Goal: Task Accomplishment & Management: Manage account settings

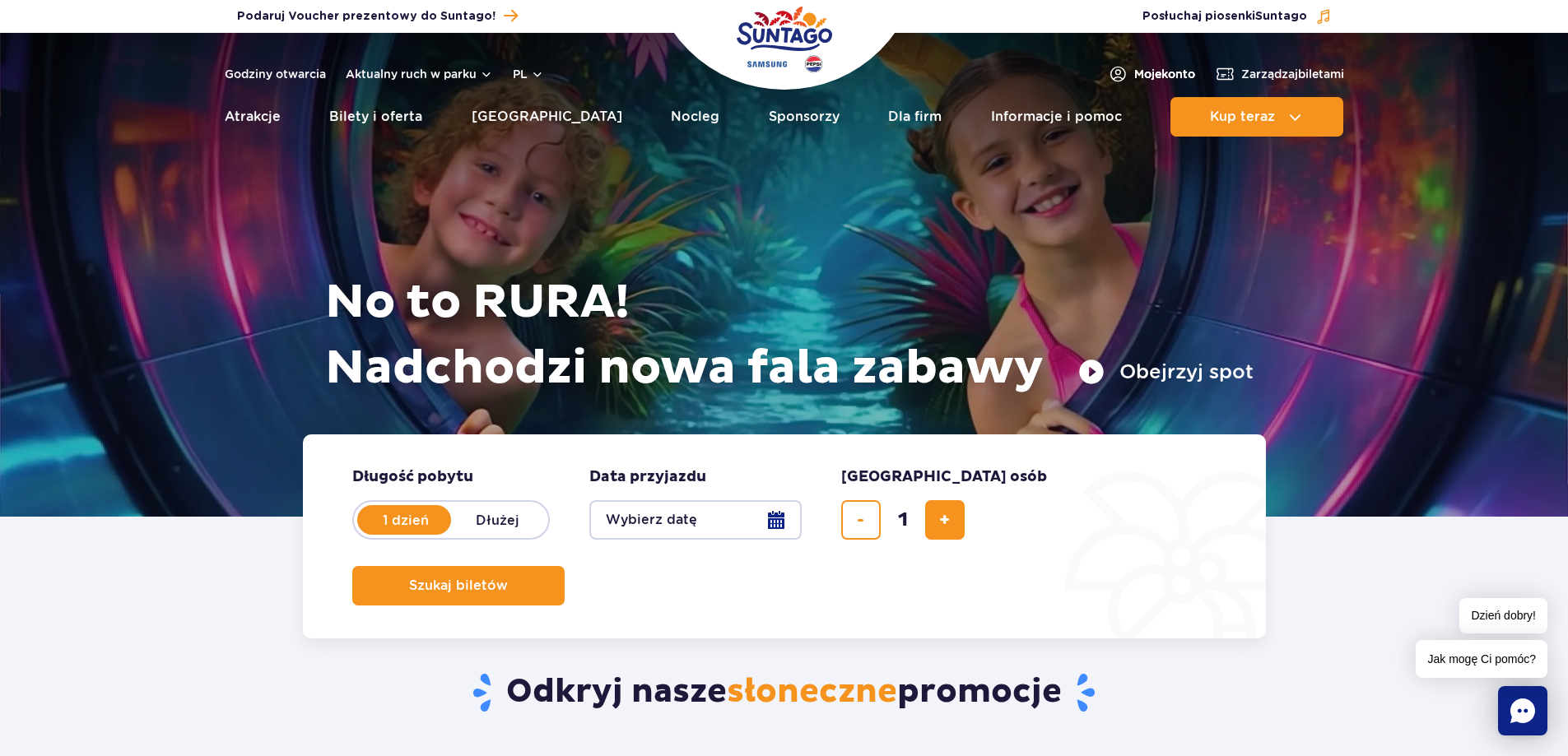
click at [1153, 74] on span "Moje konto" at bounding box center [1164, 74] width 61 height 17
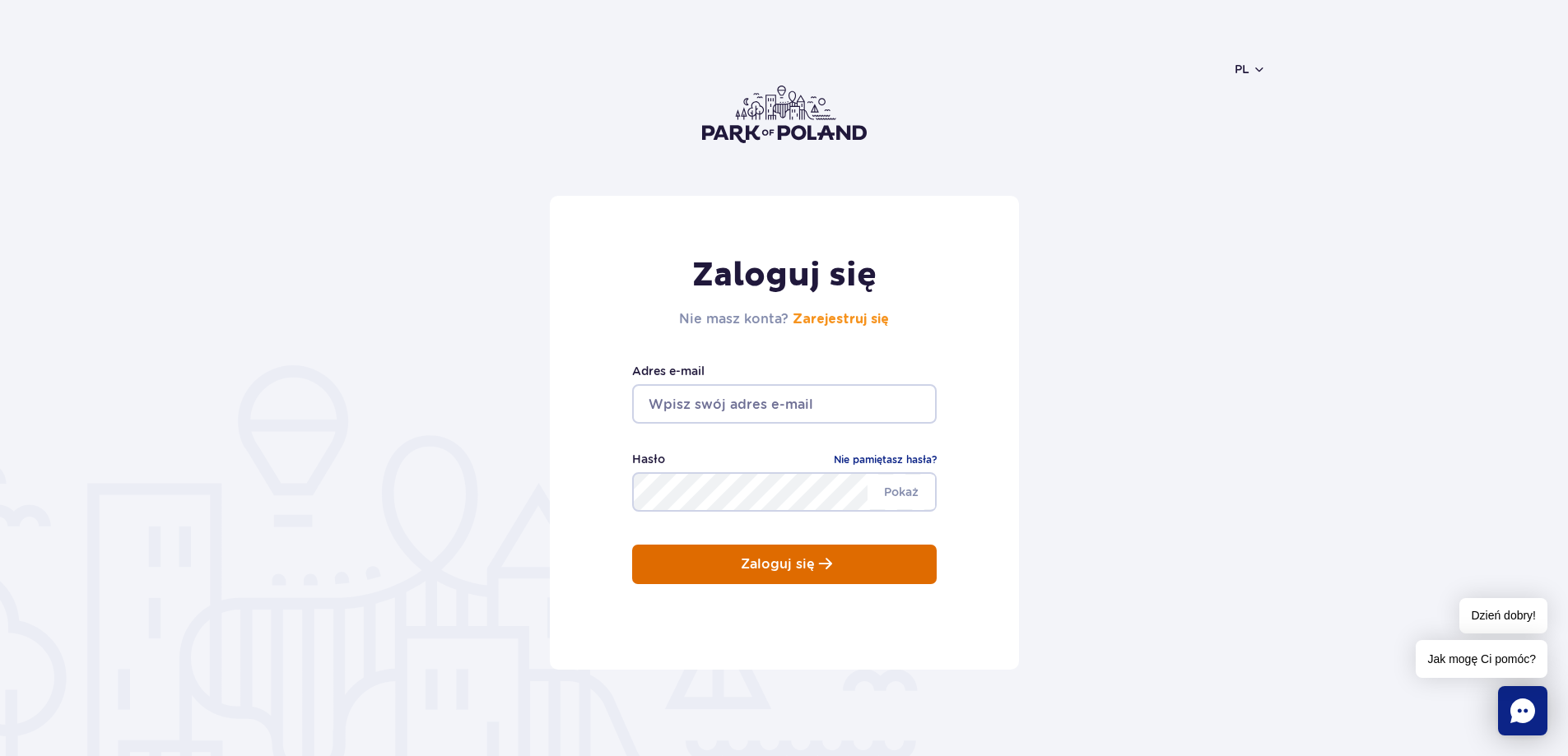
type input "[EMAIL_ADDRESS][DOMAIN_NAME]"
click at [747, 557] on p "Zaloguj się" at bounding box center [778, 564] width 74 height 15
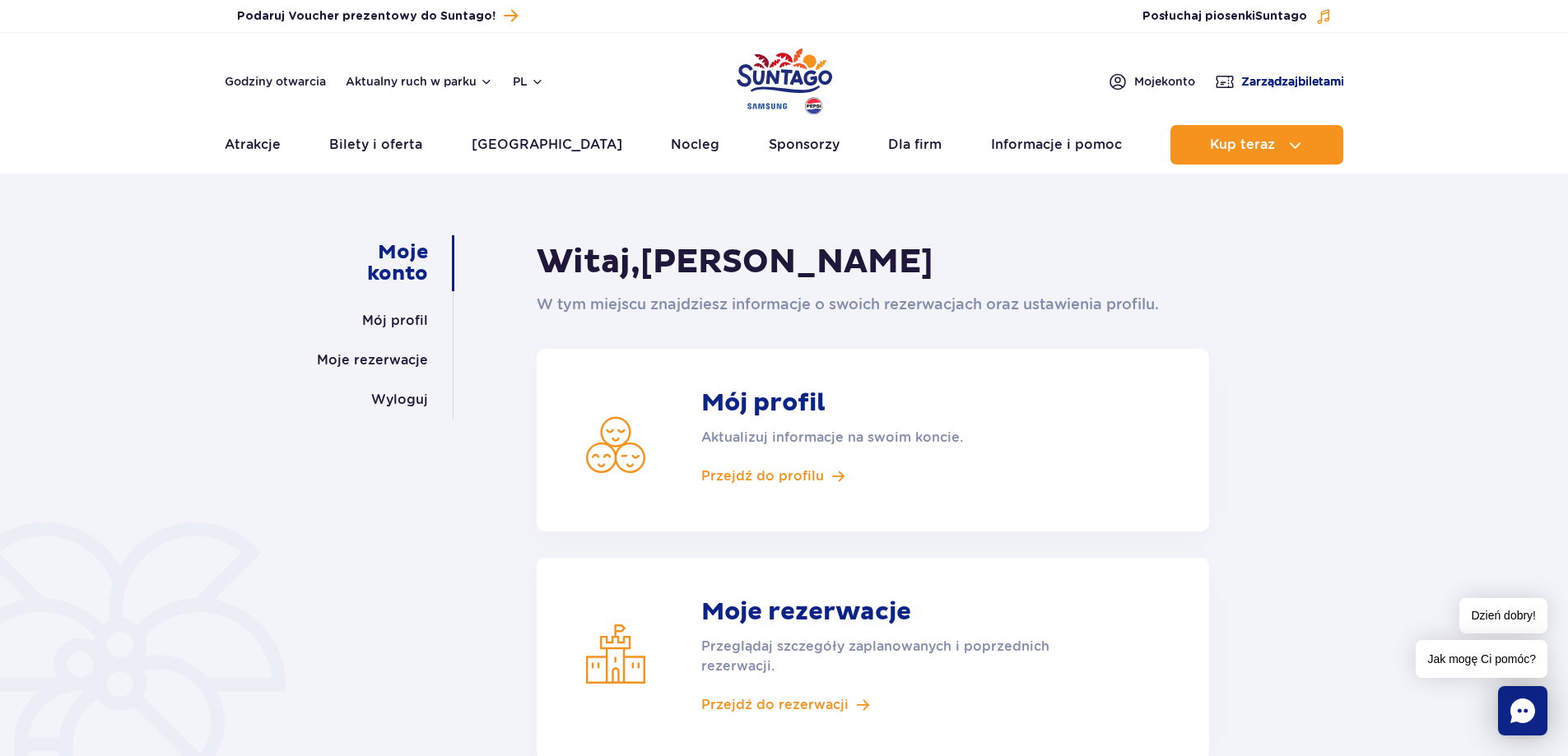
click at [1264, 77] on span "Zarządzaj biletami" at bounding box center [1293, 82] width 103 height 17
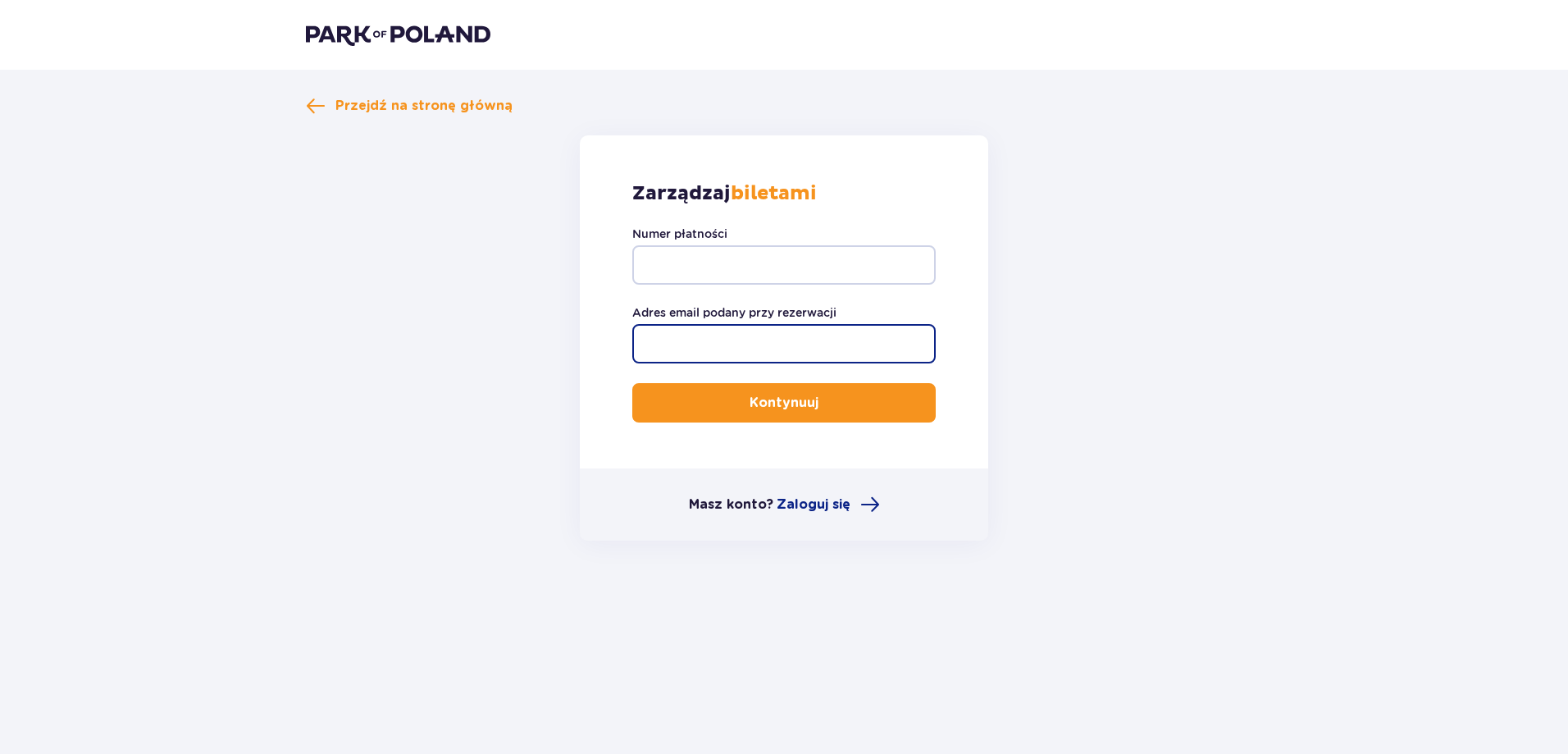
click at [829, 336] on input "Adres email podany przy rezerwacji" at bounding box center [784, 343] width 304 height 39
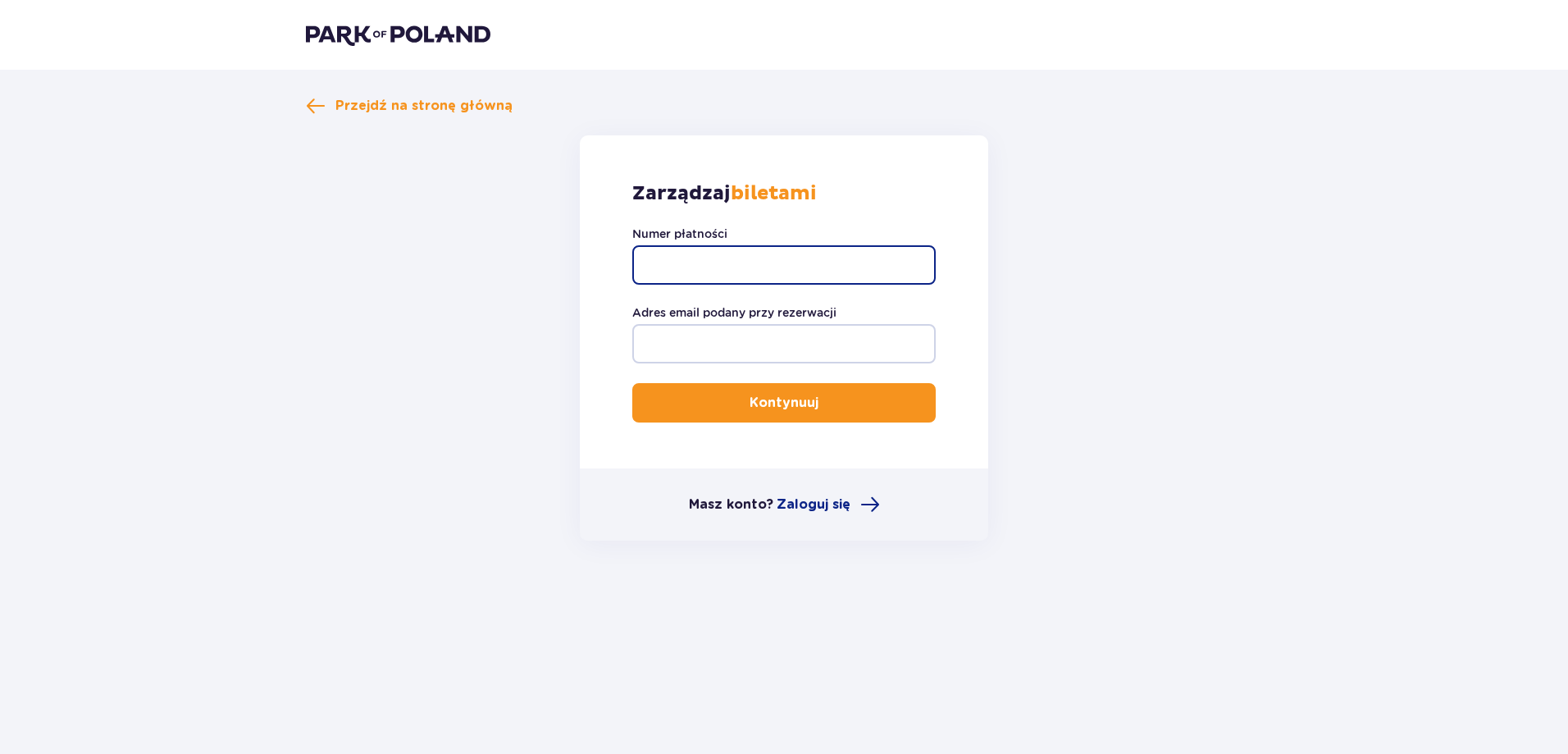
click at [767, 271] on input "Numer płatności" at bounding box center [784, 264] width 304 height 39
type input "TR-VRC-FM6YKUX"
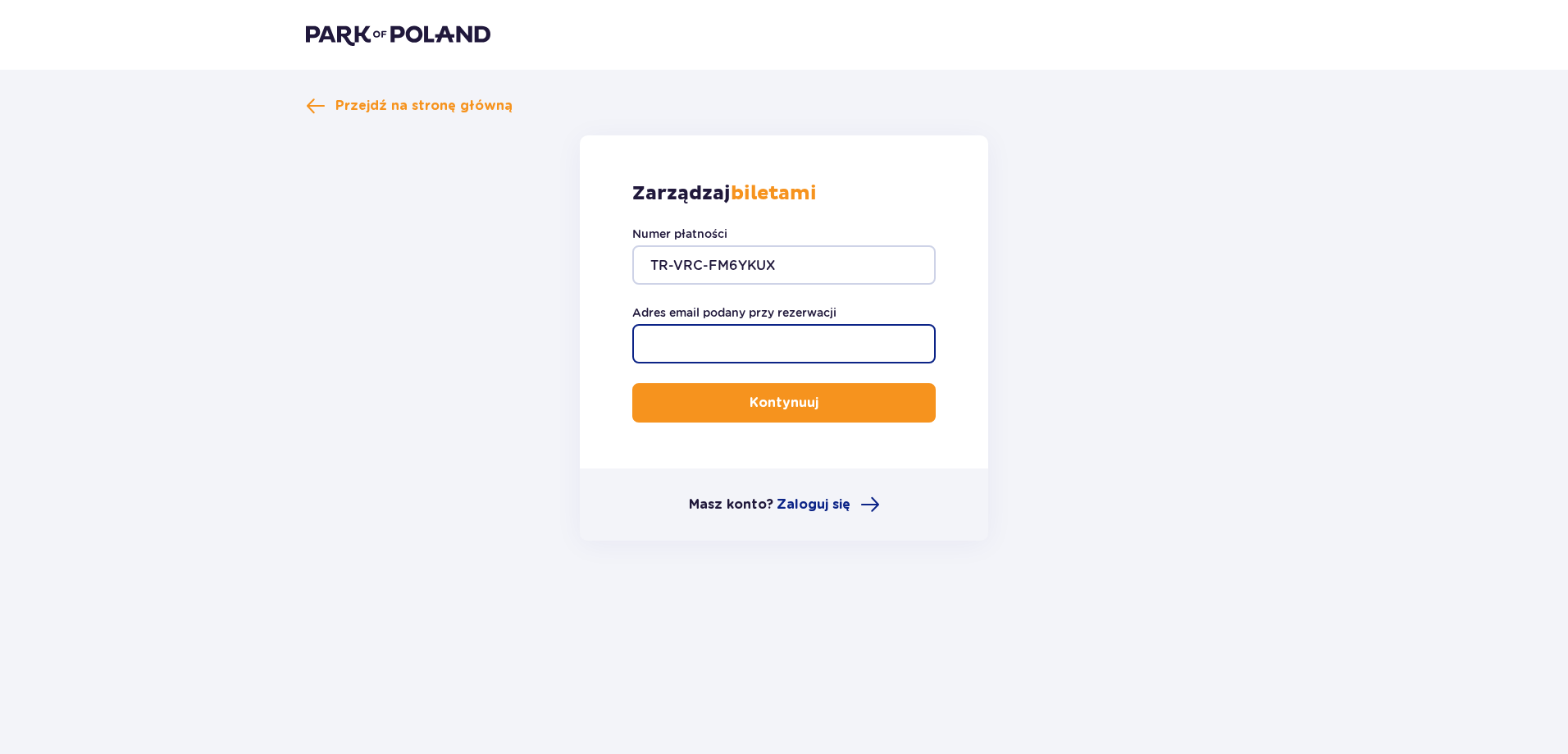
click at [742, 338] on input "Adres email podany przy rezerwacji" at bounding box center [784, 343] width 304 height 39
click at [714, 343] on input "Adres email podany przy rezerwacji" at bounding box center [784, 343] width 304 height 39
type input "A"
type input "alieksandral1990@ukr.net"
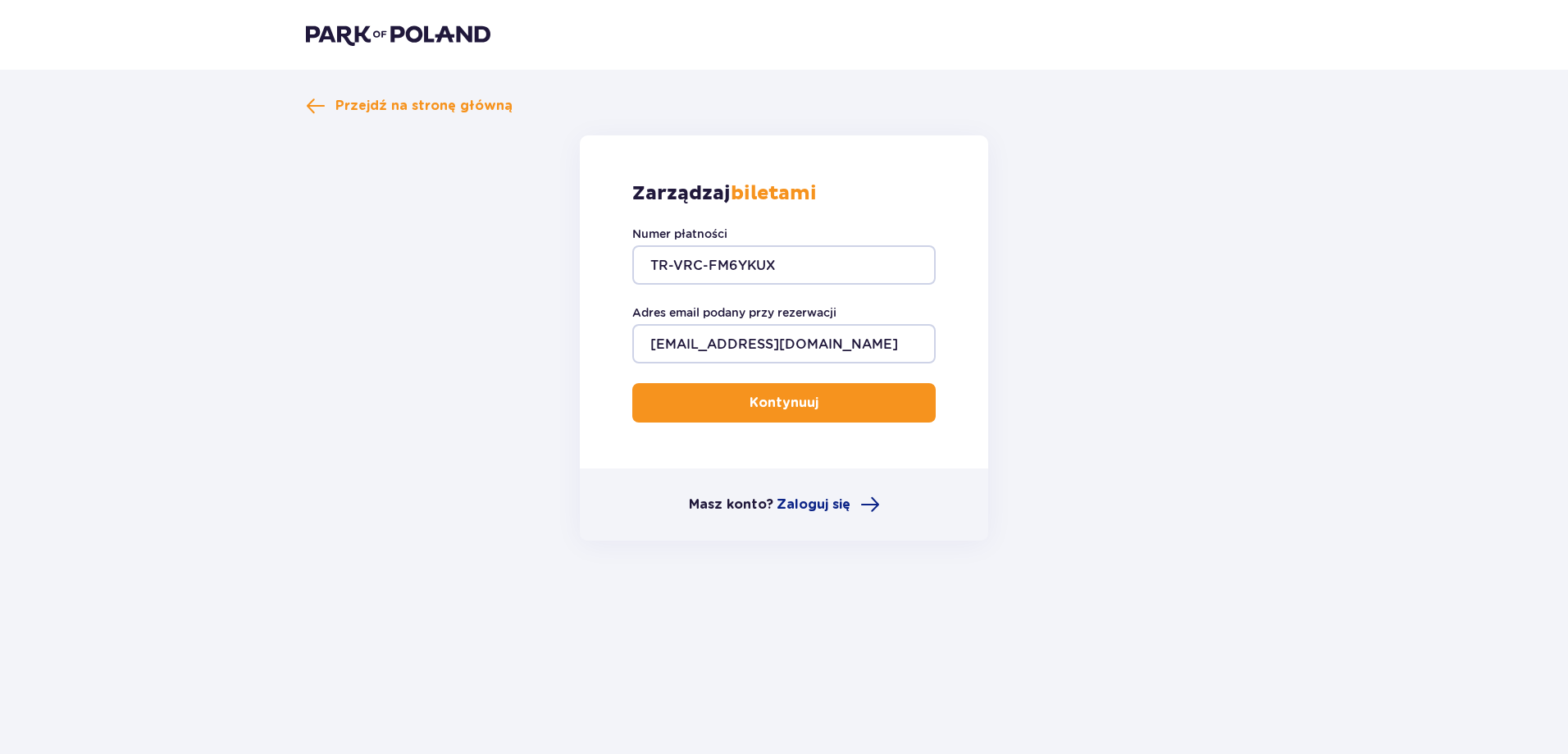
click at [760, 402] on p "Kontynuuj" at bounding box center [783, 403] width 69 height 18
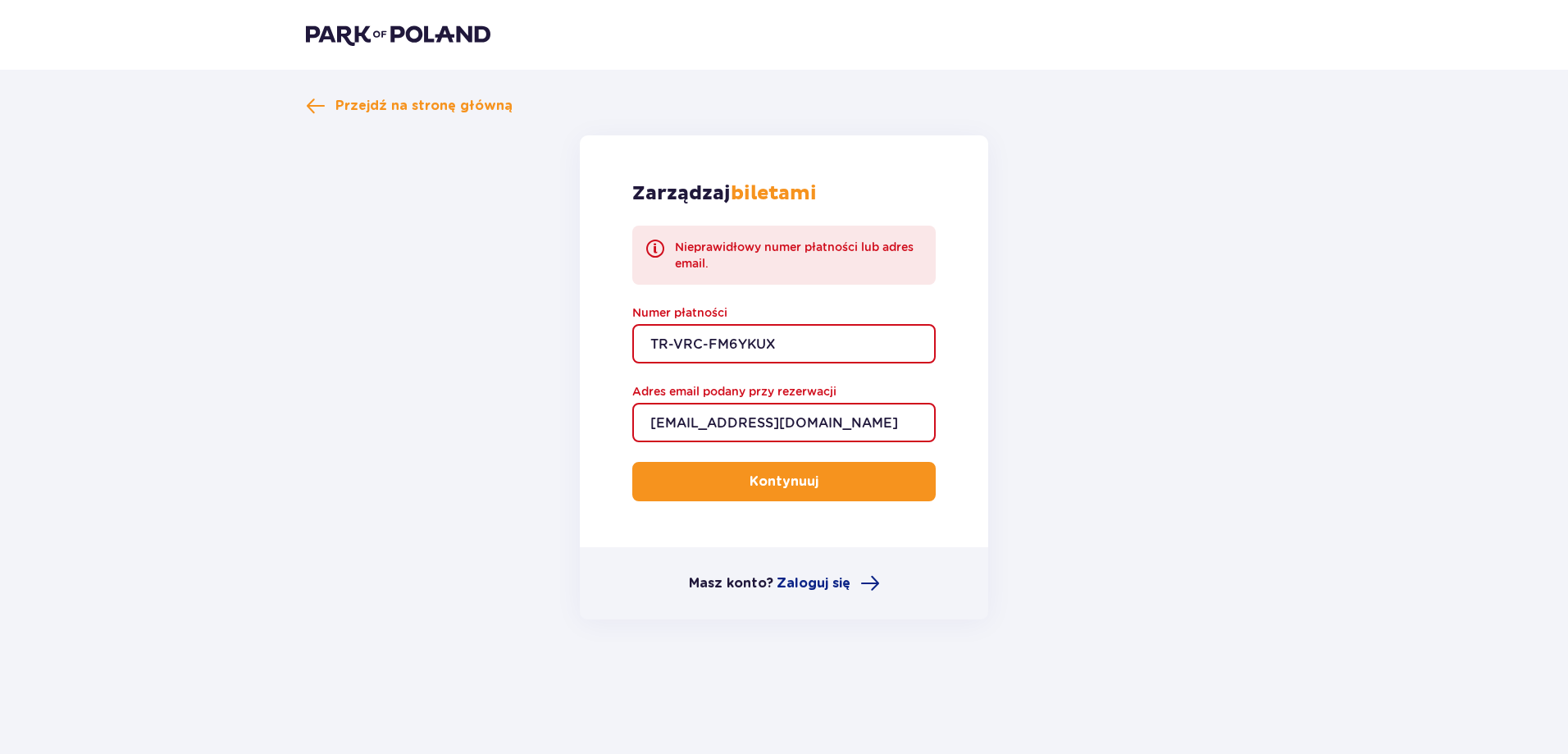
click at [820, 337] on input "TR-VRC-FM6YKUX" at bounding box center [784, 343] width 304 height 39
drag, startPoint x: 818, startPoint y: 337, endPoint x: 577, endPoint y: 340, distance: 241.0
click at [577, 340] on form "Zarządzaj biletami Nieprawidłowy numer płatności lub adres email. Numer płatnoś…" at bounding box center [784, 377] width 957 height 484
click at [668, 334] on input "Numer płatności" at bounding box center [784, 343] width 304 height 39
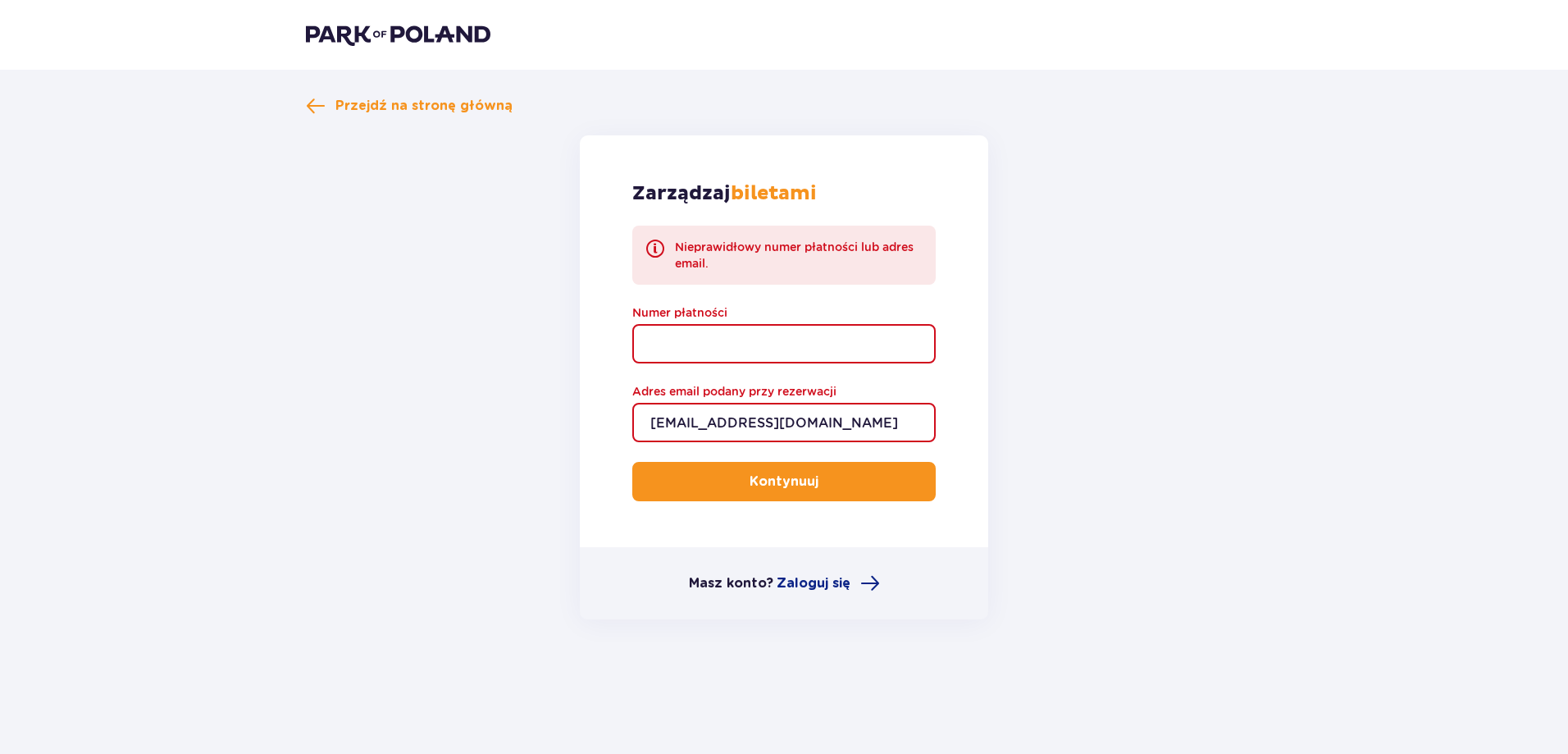
type input "TR-VRC-FM6TKUX"
click at [749, 475] on p "Kontynuuj" at bounding box center [783, 482] width 69 height 18
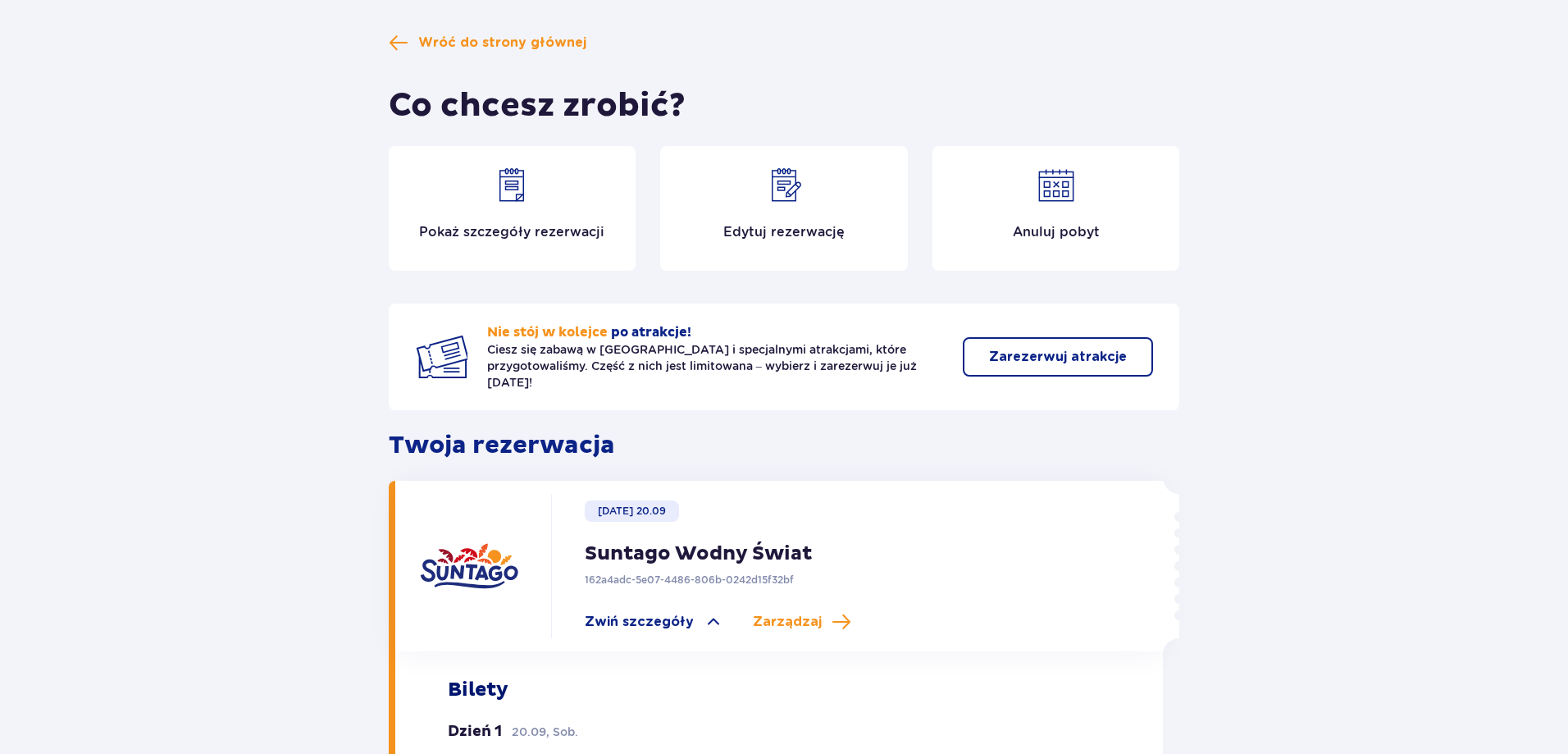
scroll to position [82, 0]
click at [823, 227] on p "Edytuj rezerwację" at bounding box center [784, 233] width 121 height 18
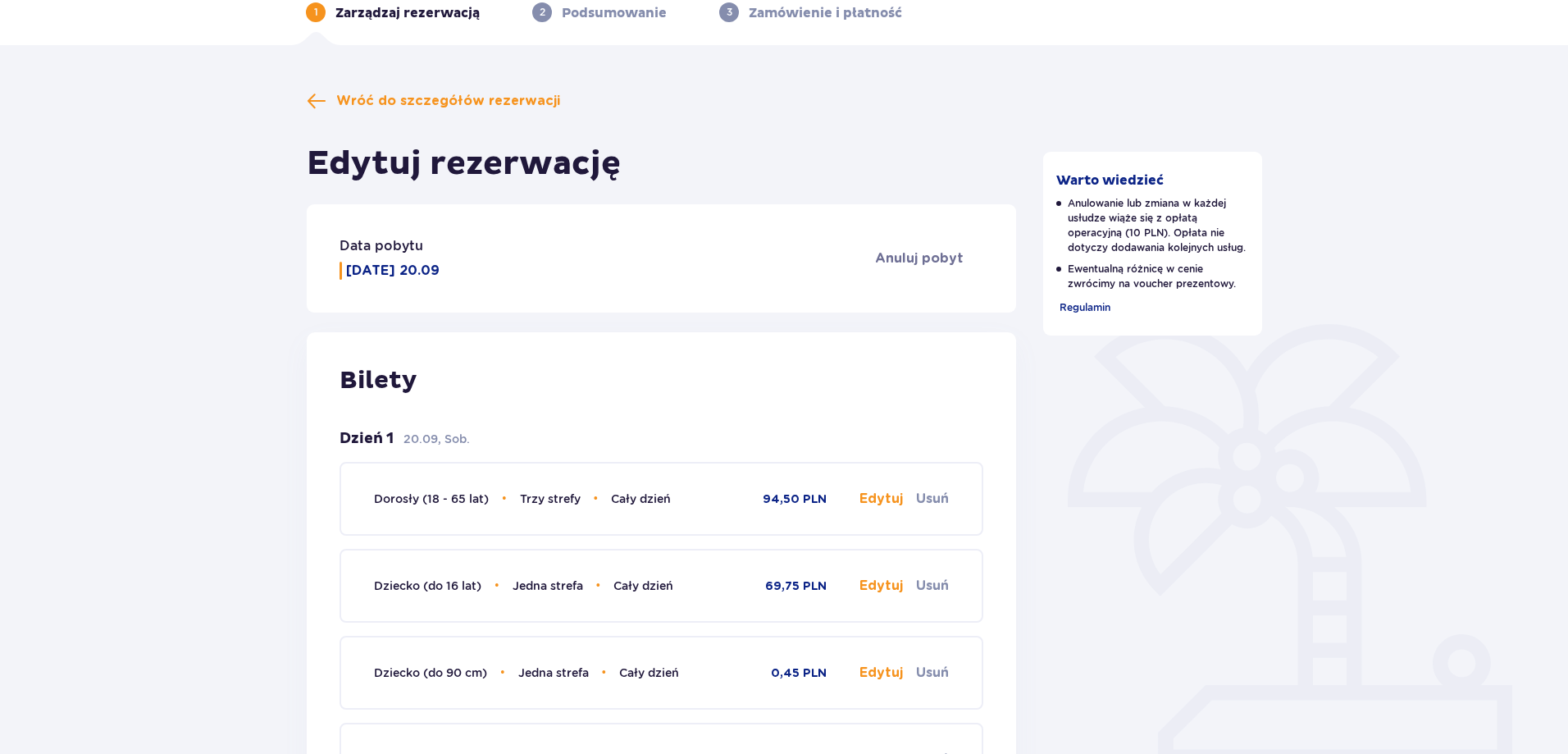
scroll to position [82, 0]
click at [918, 253] on span "Anuluj pobyt" at bounding box center [919, 259] width 88 height 18
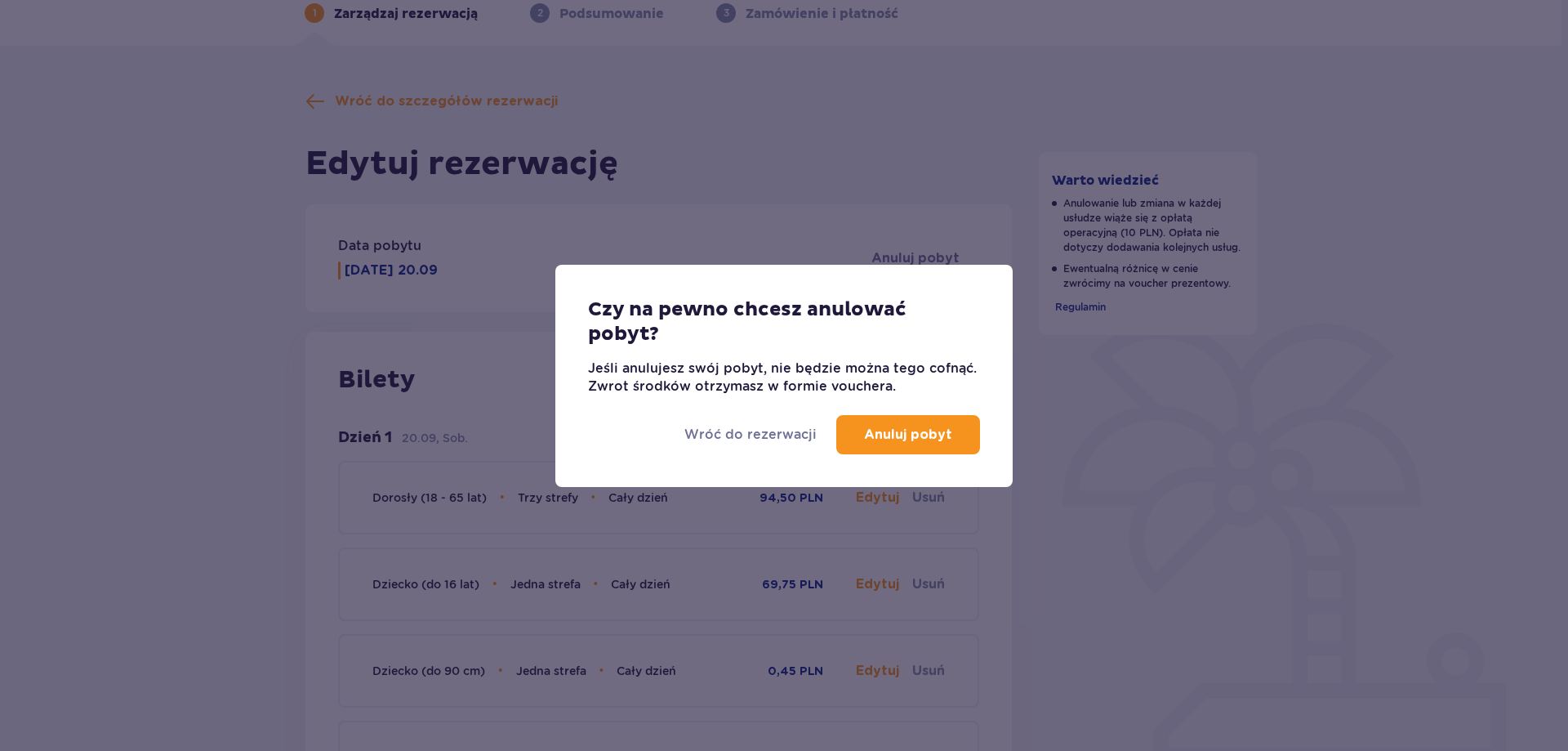
click at [877, 426] on p "Anuluj pobyt" at bounding box center [908, 435] width 88 height 18
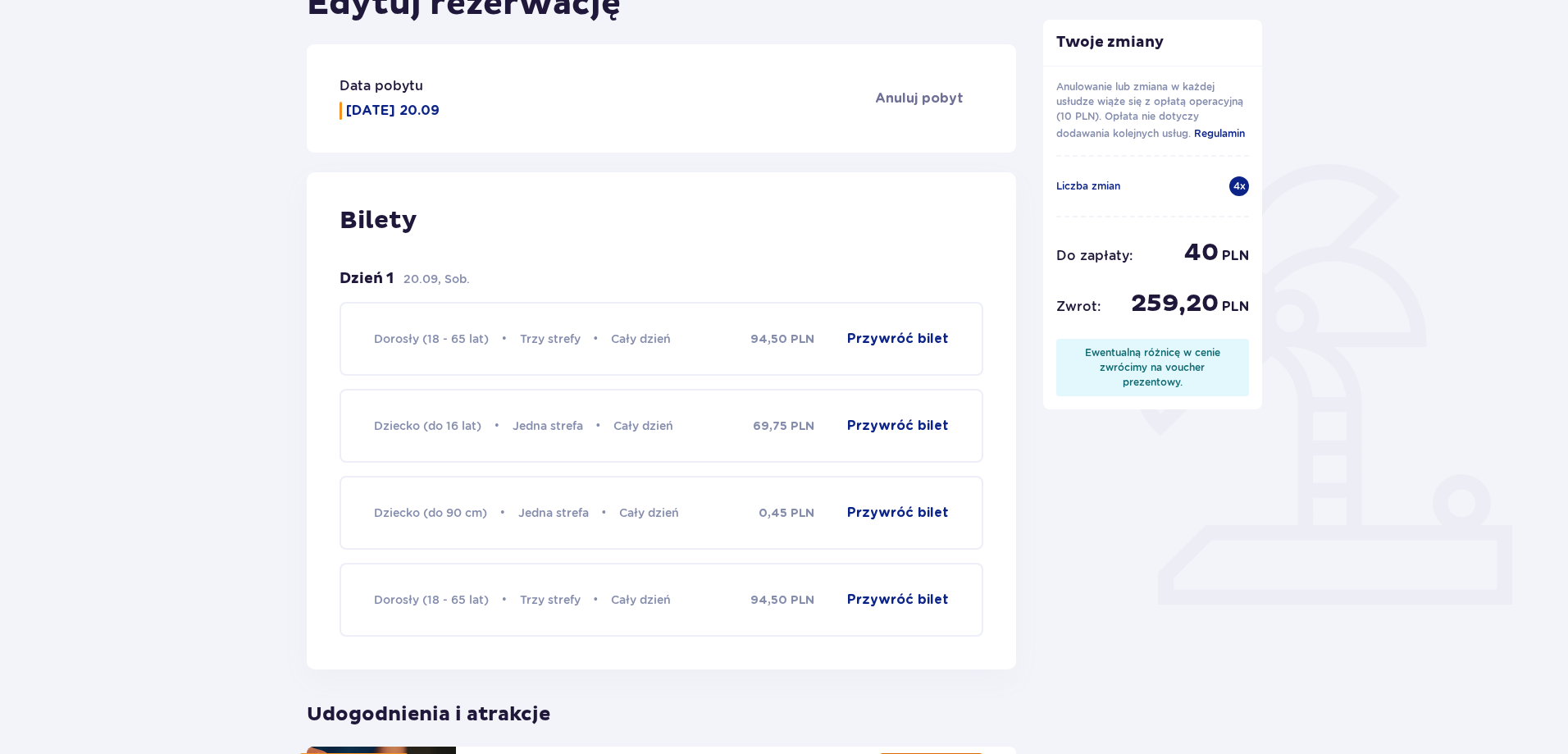
scroll to position [411, 0]
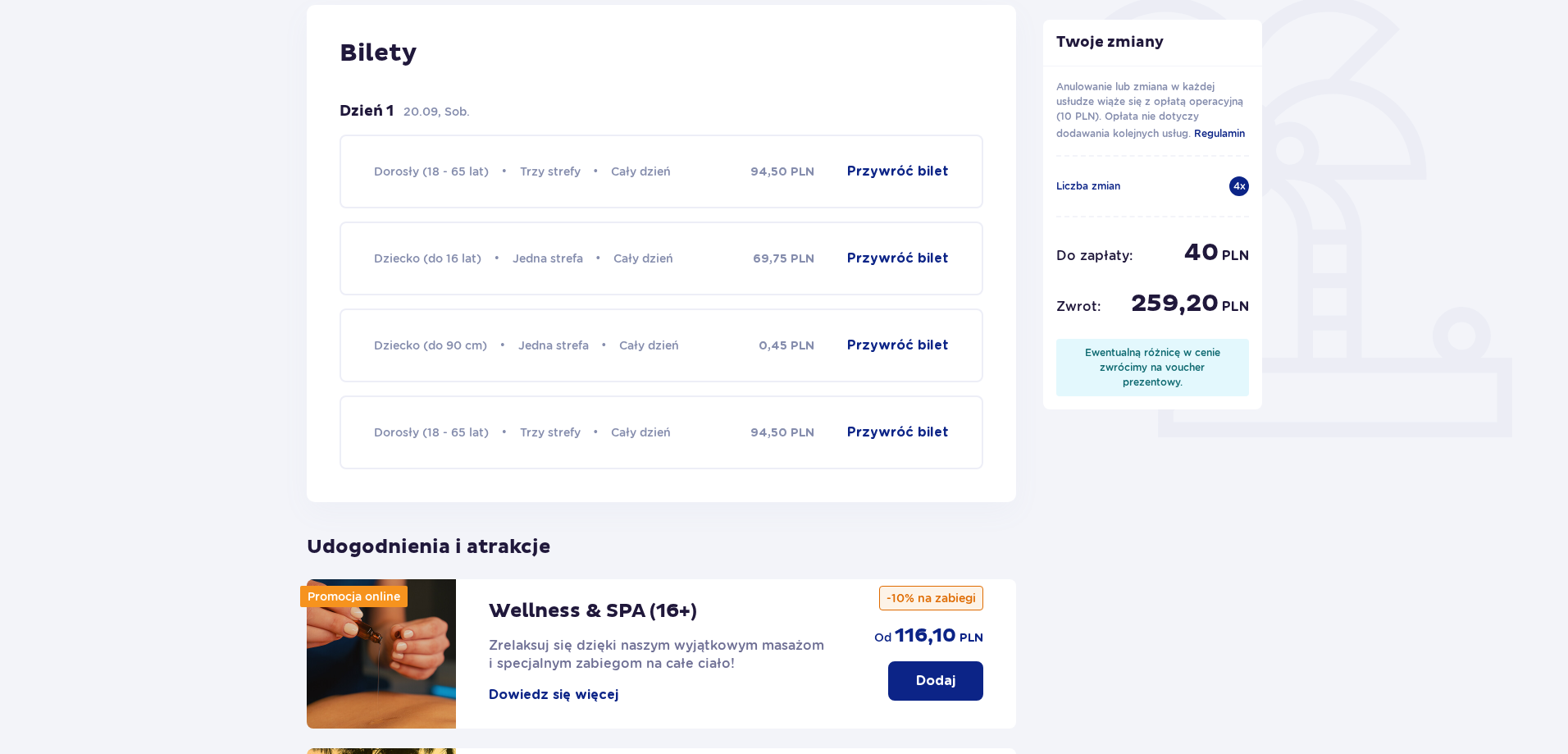
click at [863, 350] on button "Przywróć bilet" at bounding box center [898, 345] width 102 height 18
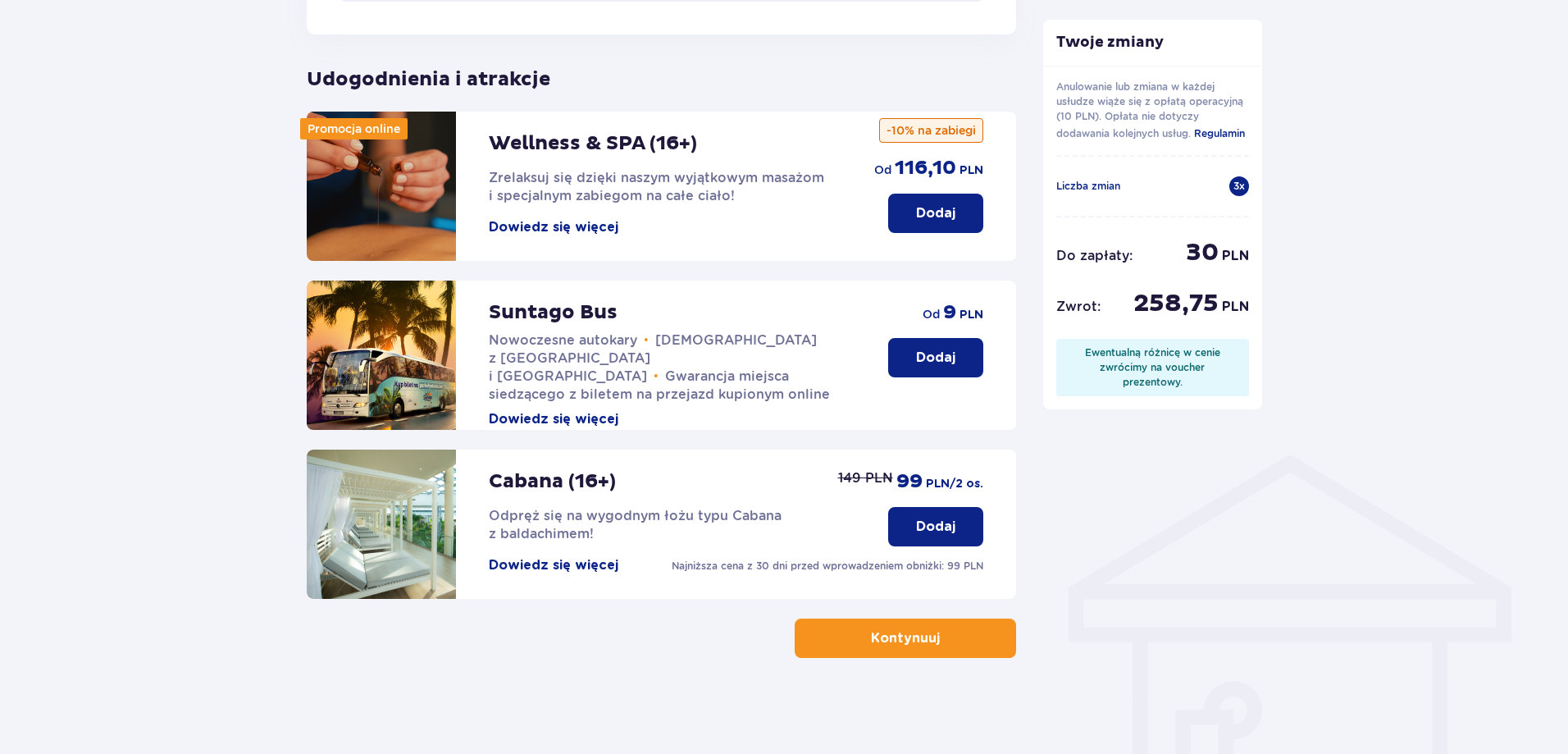
scroll to position [881, 0]
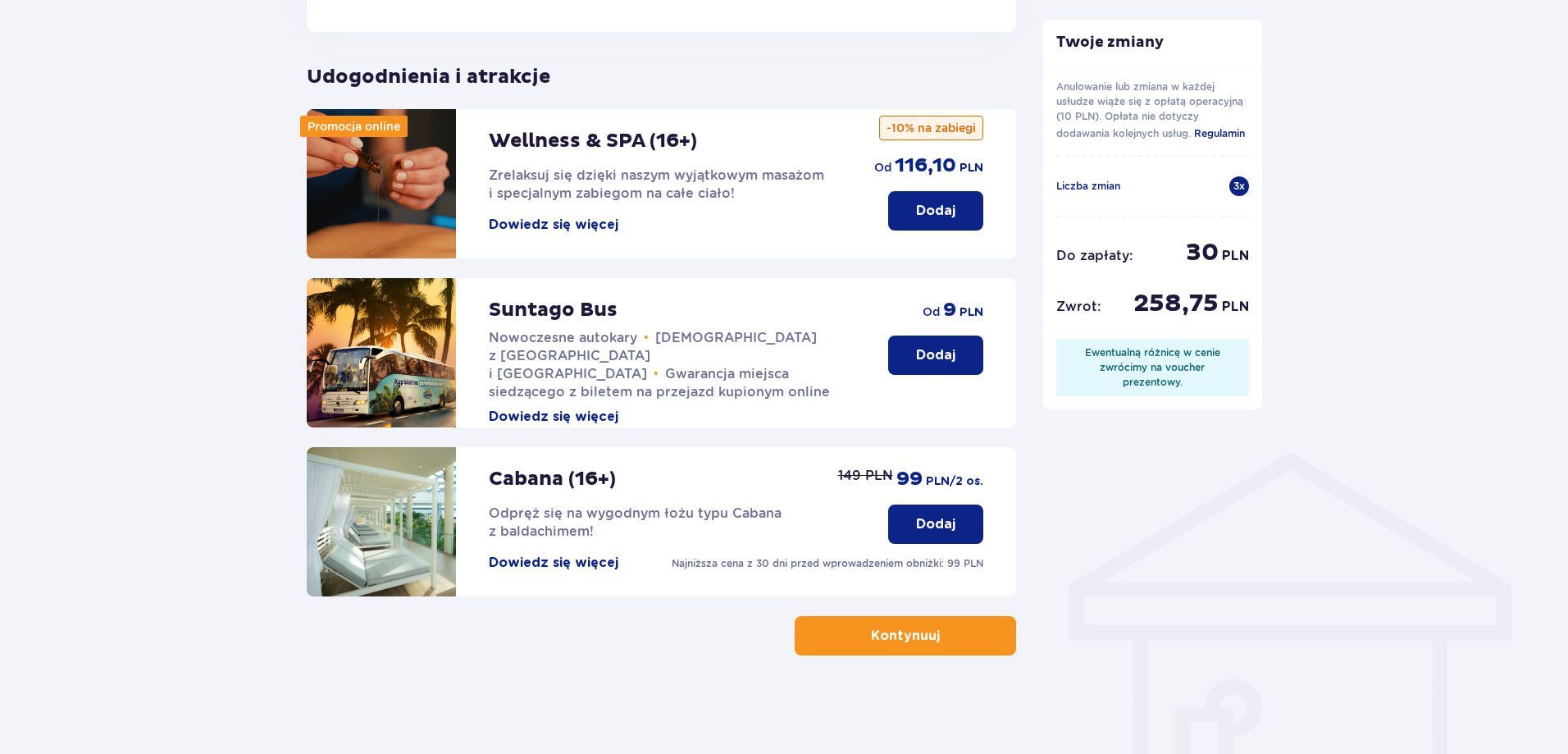
click at [901, 648] on button "Kontynuuj" at bounding box center [905, 636] width 221 height 39
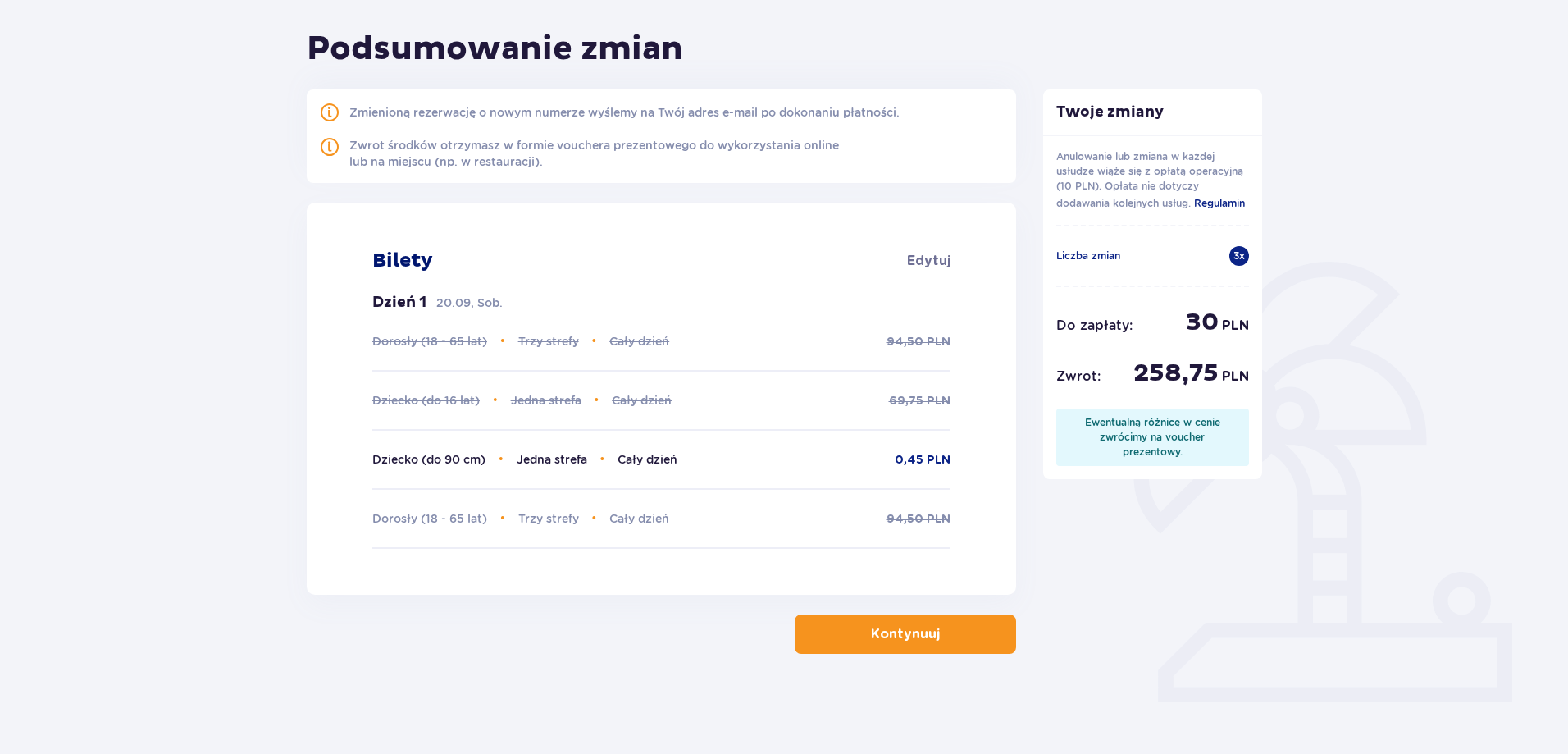
scroll to position [169, 0]
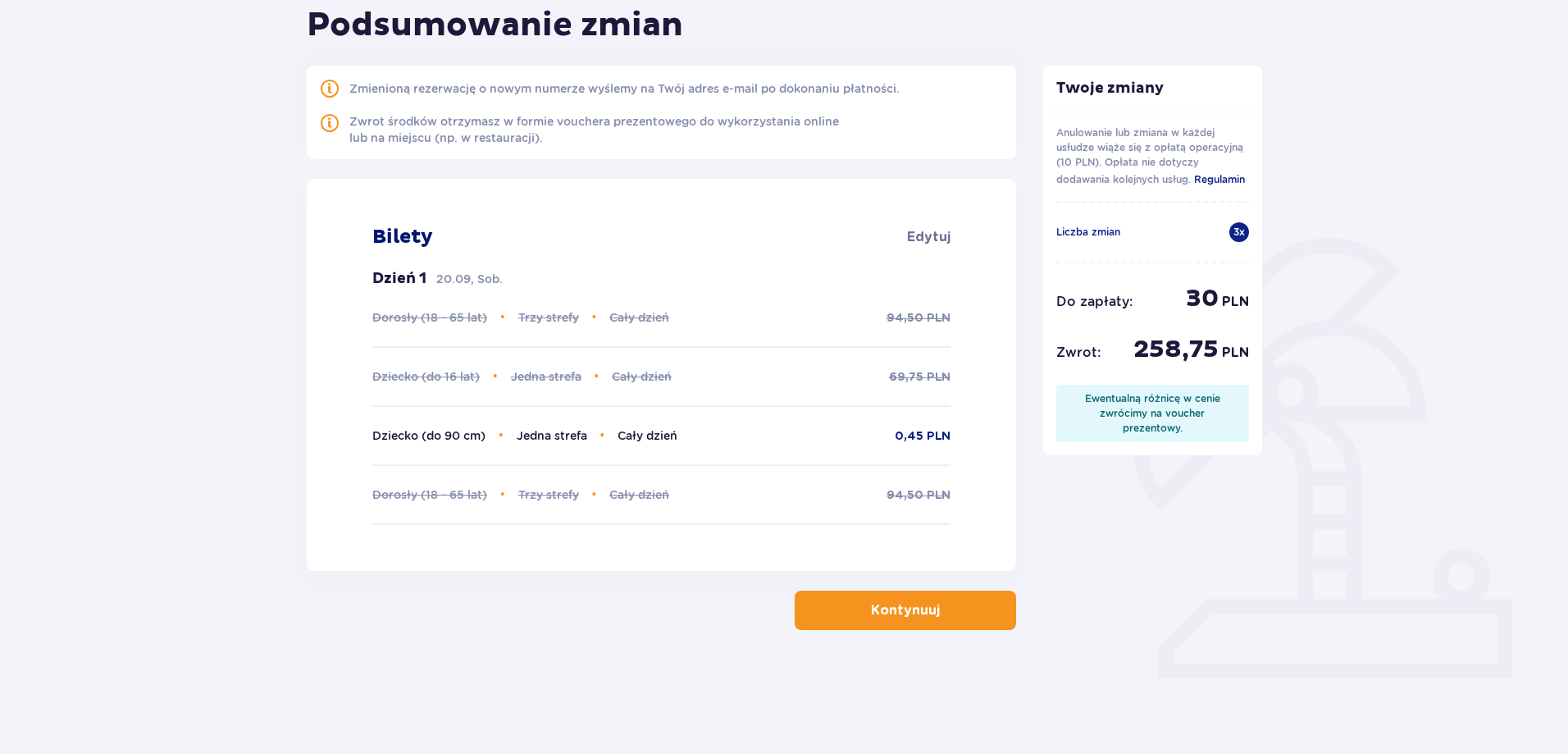
click at [935, 608] on span "button" at bounding box center [943, 610] width 19 height 19
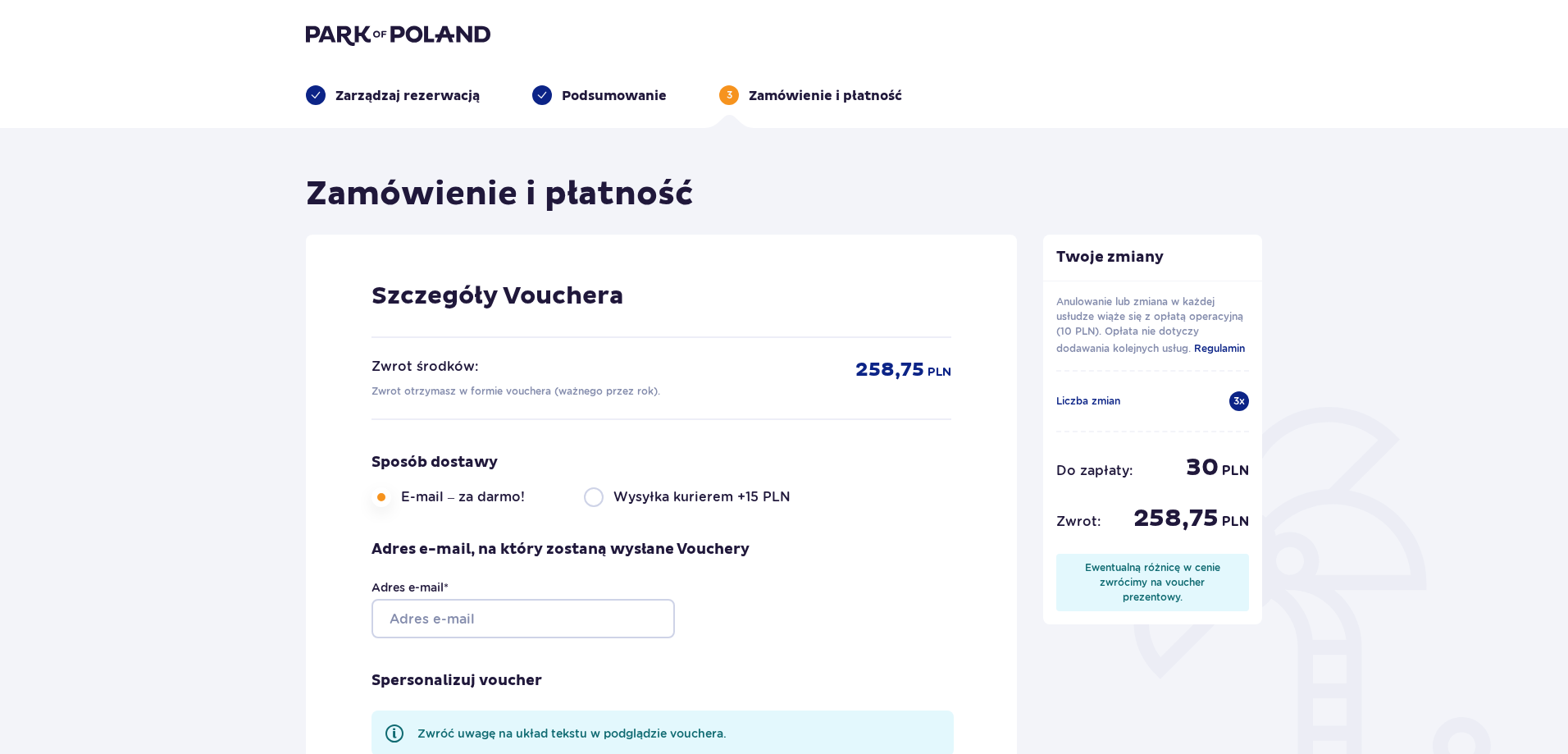
click at [1113, 589] on div "Ewentualną różnicę w cenie zwrócimy na voucher prezentowy." at bounding box center [1153, 582] width 167 height 44
click at [576, 609] on input "Adres e-mail *" at bounding box center [523, 618] width 304 height 39
click at [442, 619] on input "Adres e-mail *" at bounding box center [523, 618] width 304 height 39
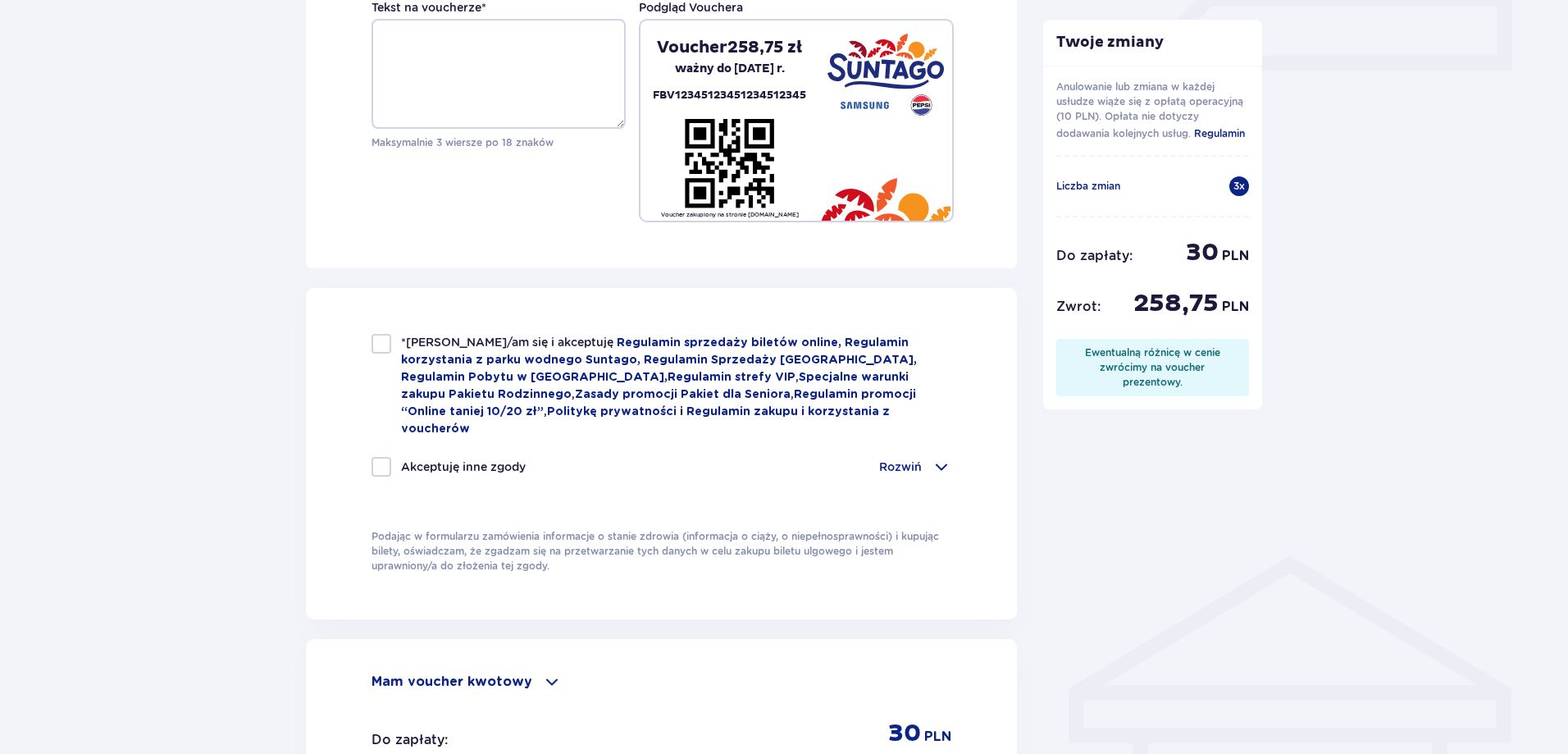
scroll to position [820, 0]
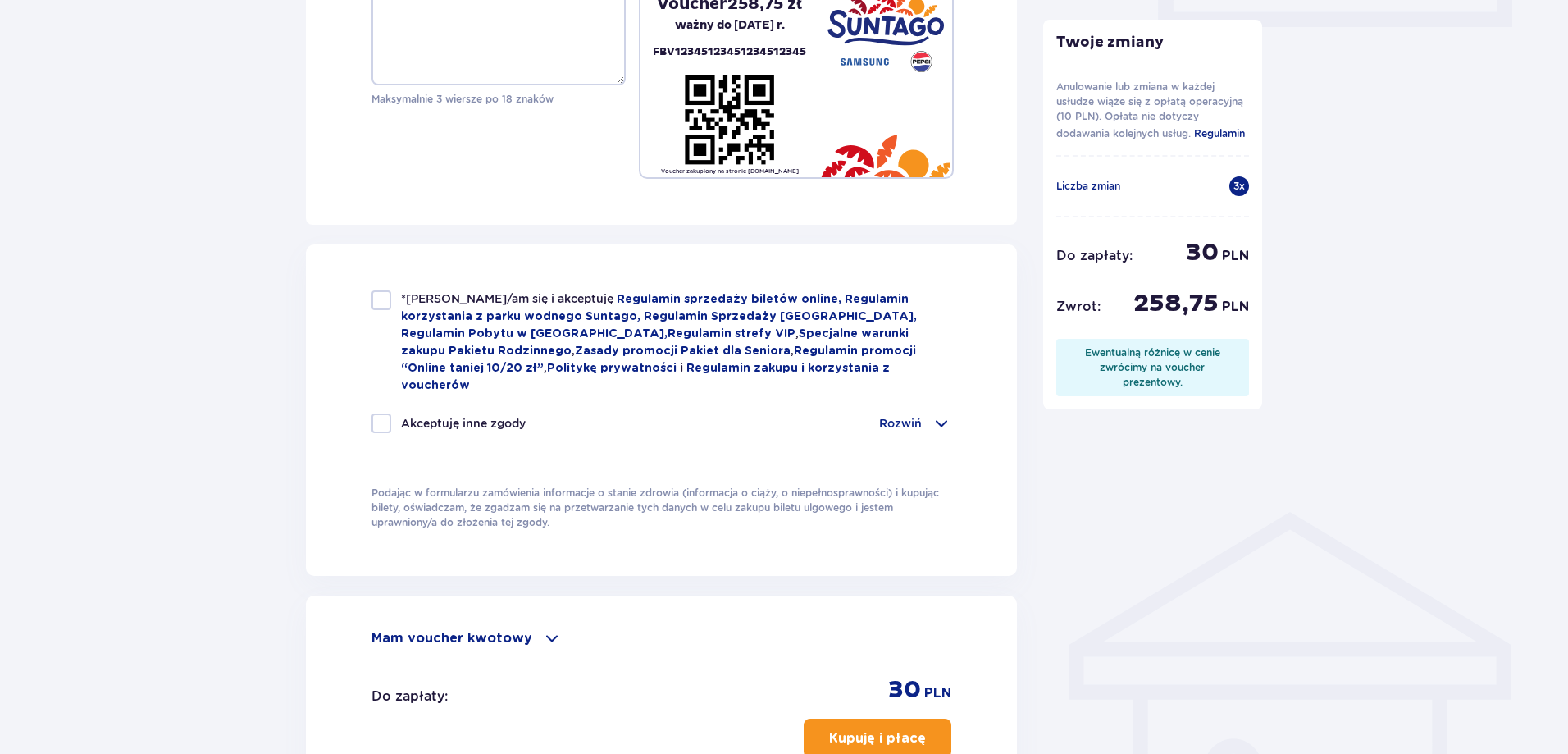
type input "[EMAIL_ADDRESS][DOMAIN_NAME]"
click at [384, 304] on div at bounding box center [381, 299] width 19 height 19
checkbox input "true"
click at [374, 413] on div at bounding box center [381, 422] width 19 height 19
checkbox input "true"
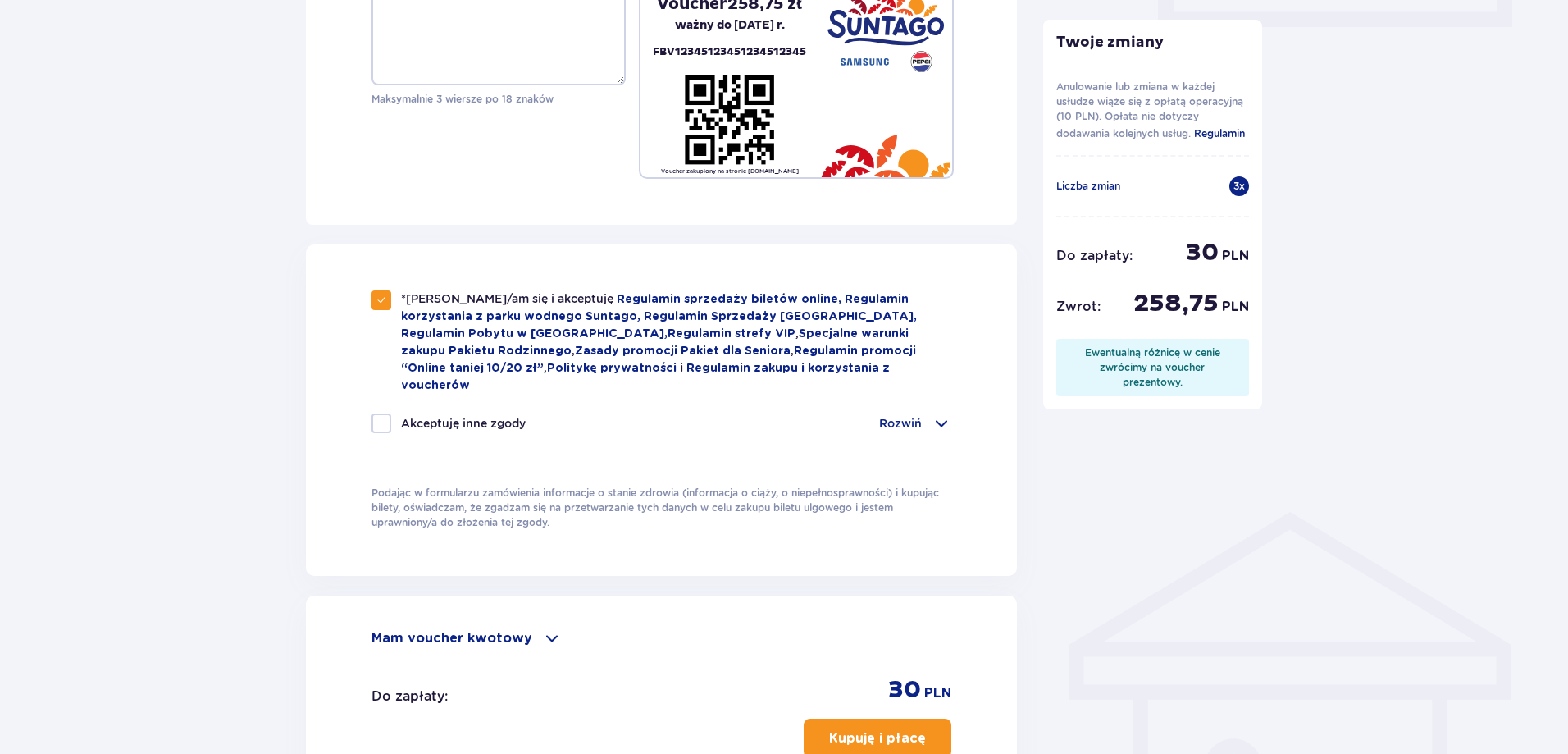
checkbox input "true"
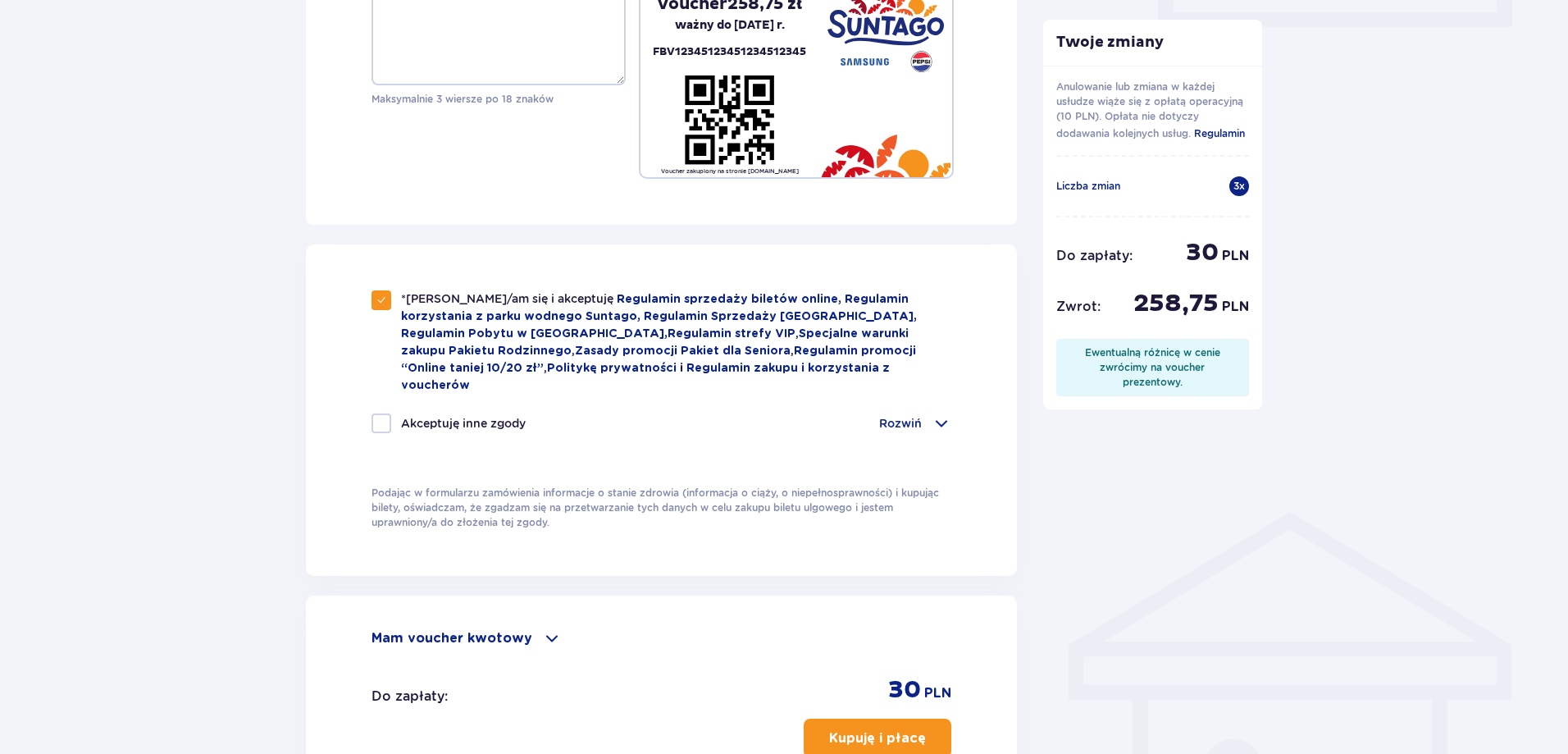
checkbox input "true"
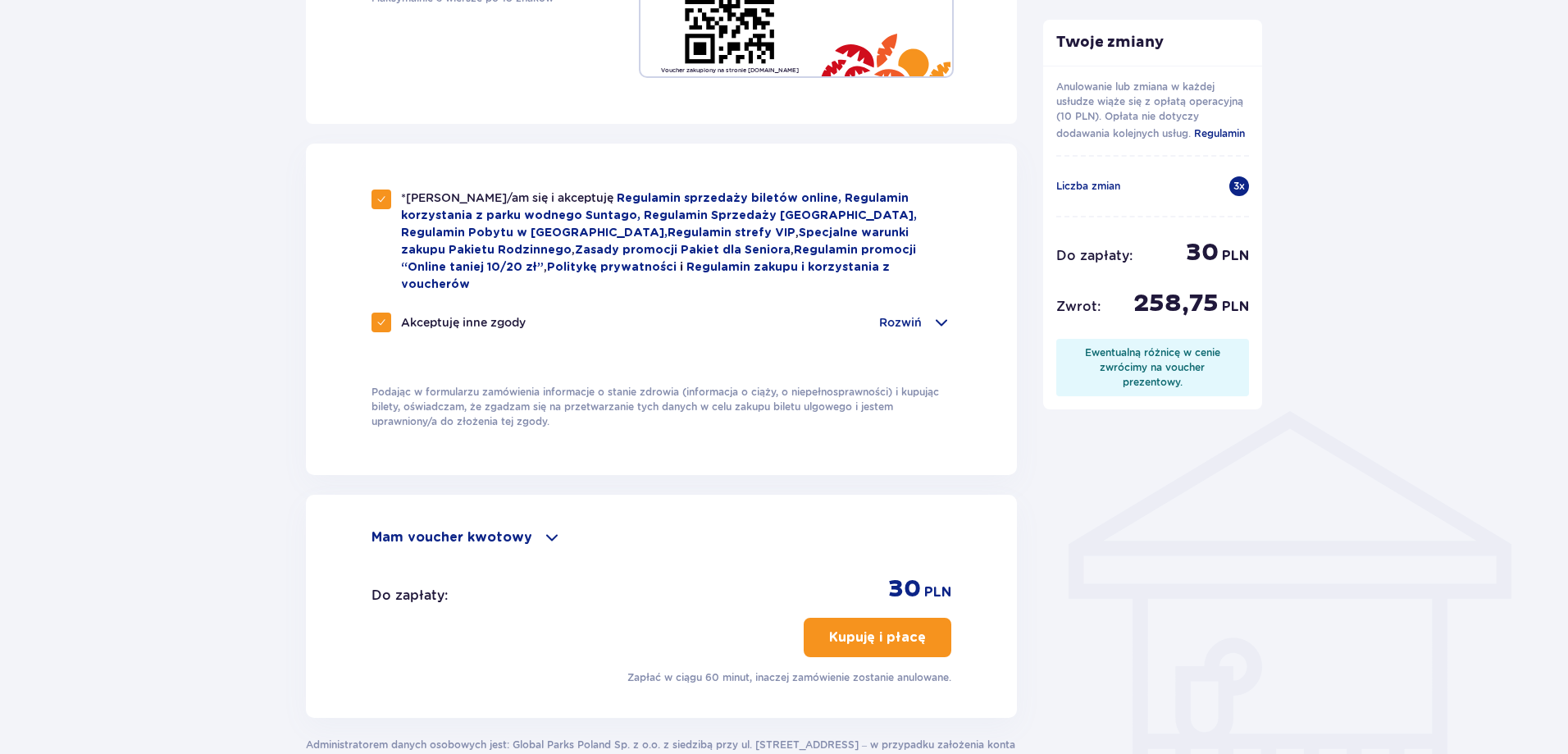
scroll to position [1044, 0]
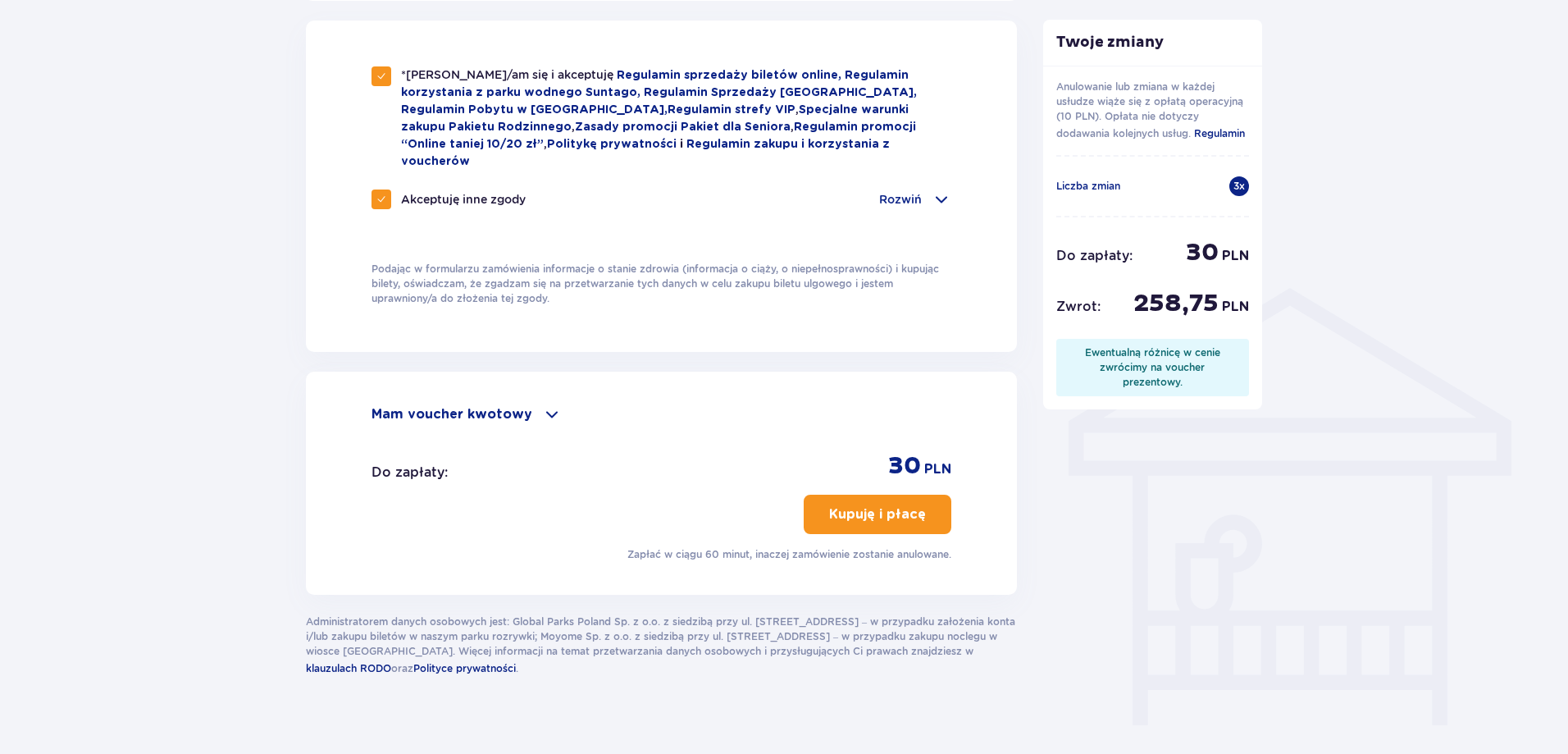
click at [901, 505] on button "Kupuję i płacę" at bounding box center [877, 514] width 148 height 39
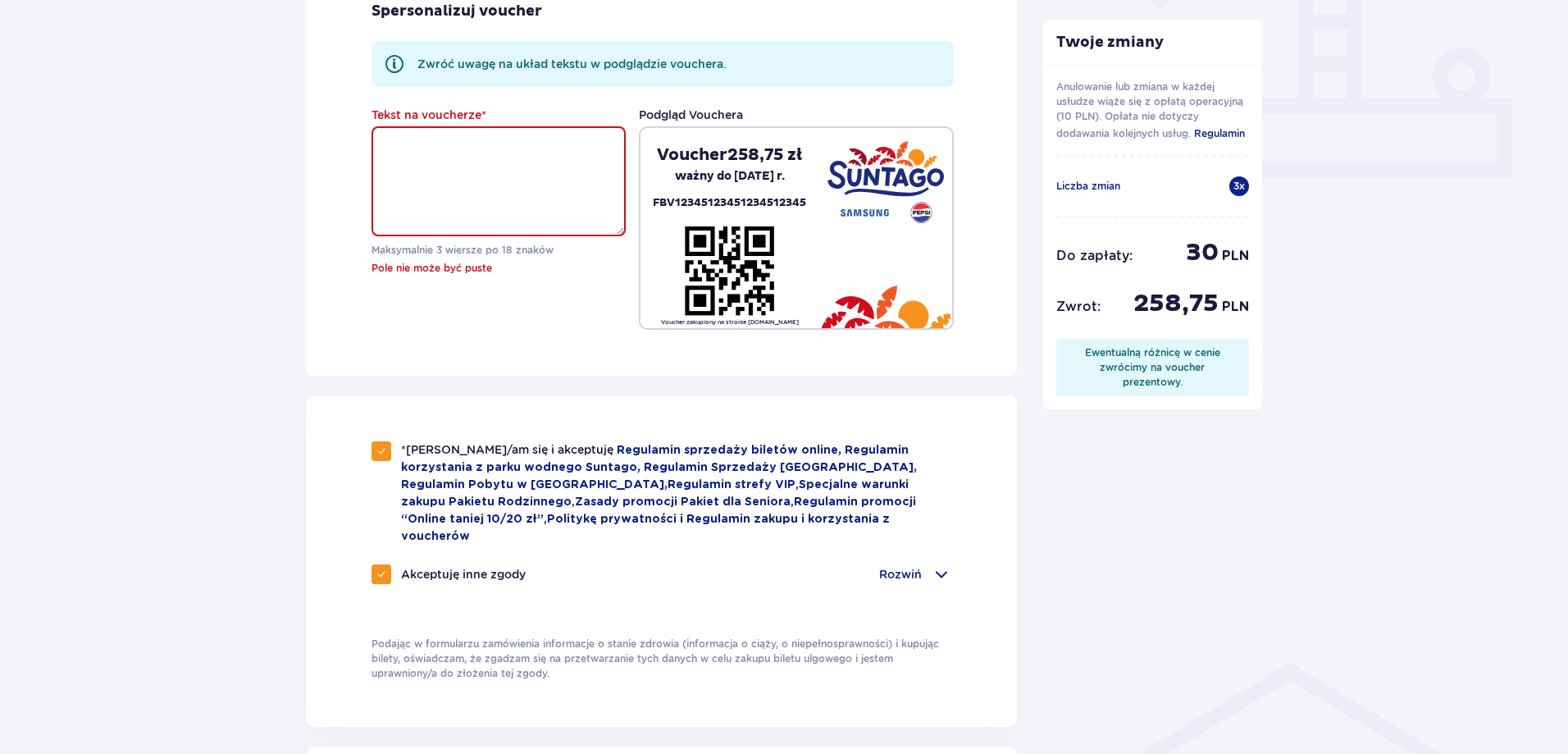
scroll to position [550, 0]
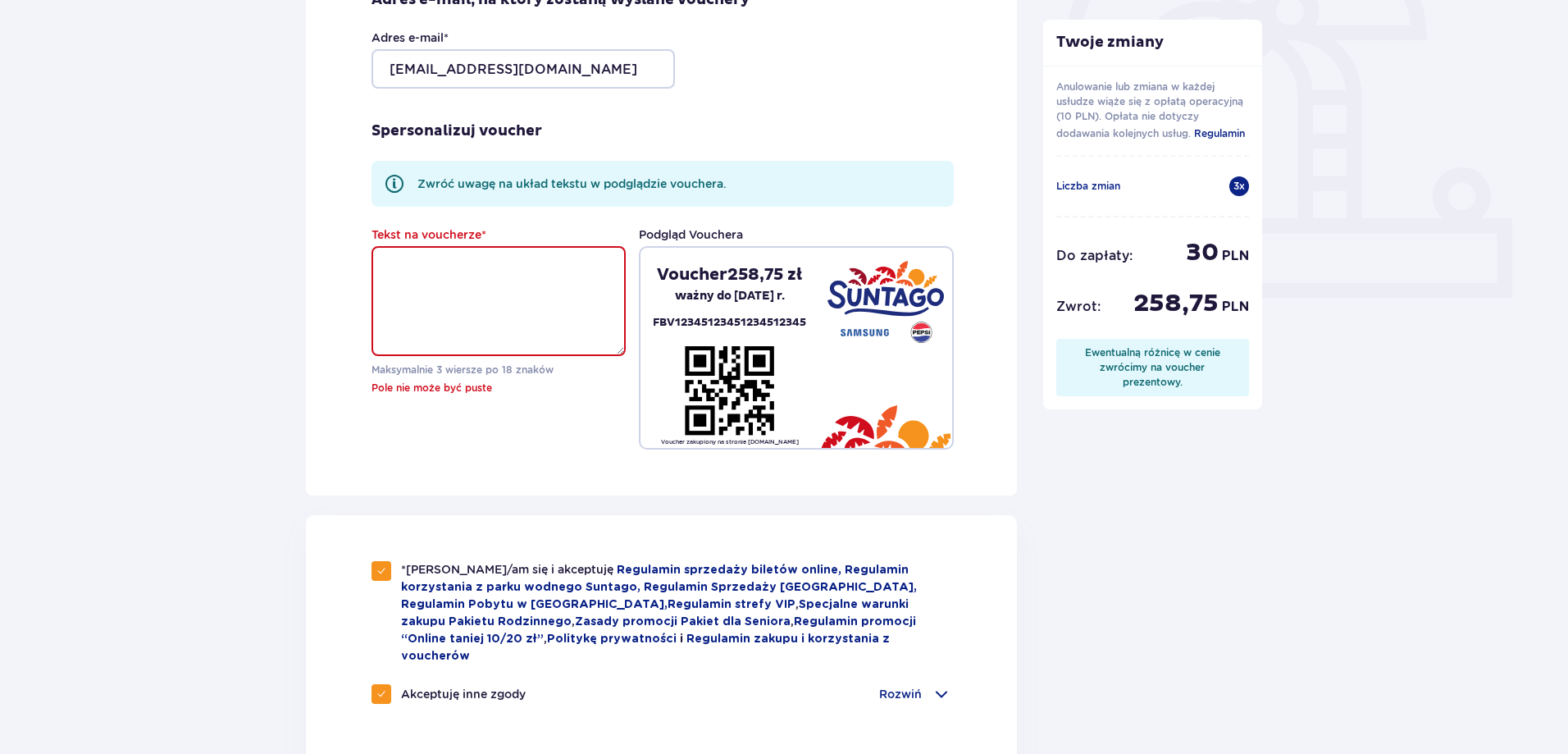
click at [411, 273] on textarea "Tekst na voucherze *" at bounding box center [498, 301] width 254 height 110
click at [713, 287] on p "ważny do 08.09.2026 r." at bounding box center [730, 296] width 110 height 21
click at [839, 384] on div at bounding box center [886, 348] width 134 height 200
click at [837, 384] on div at bounding box center [886, 348] width 134 height 200
click at [834, 384] on div at bounding box center [886, 348] width 134 height 200
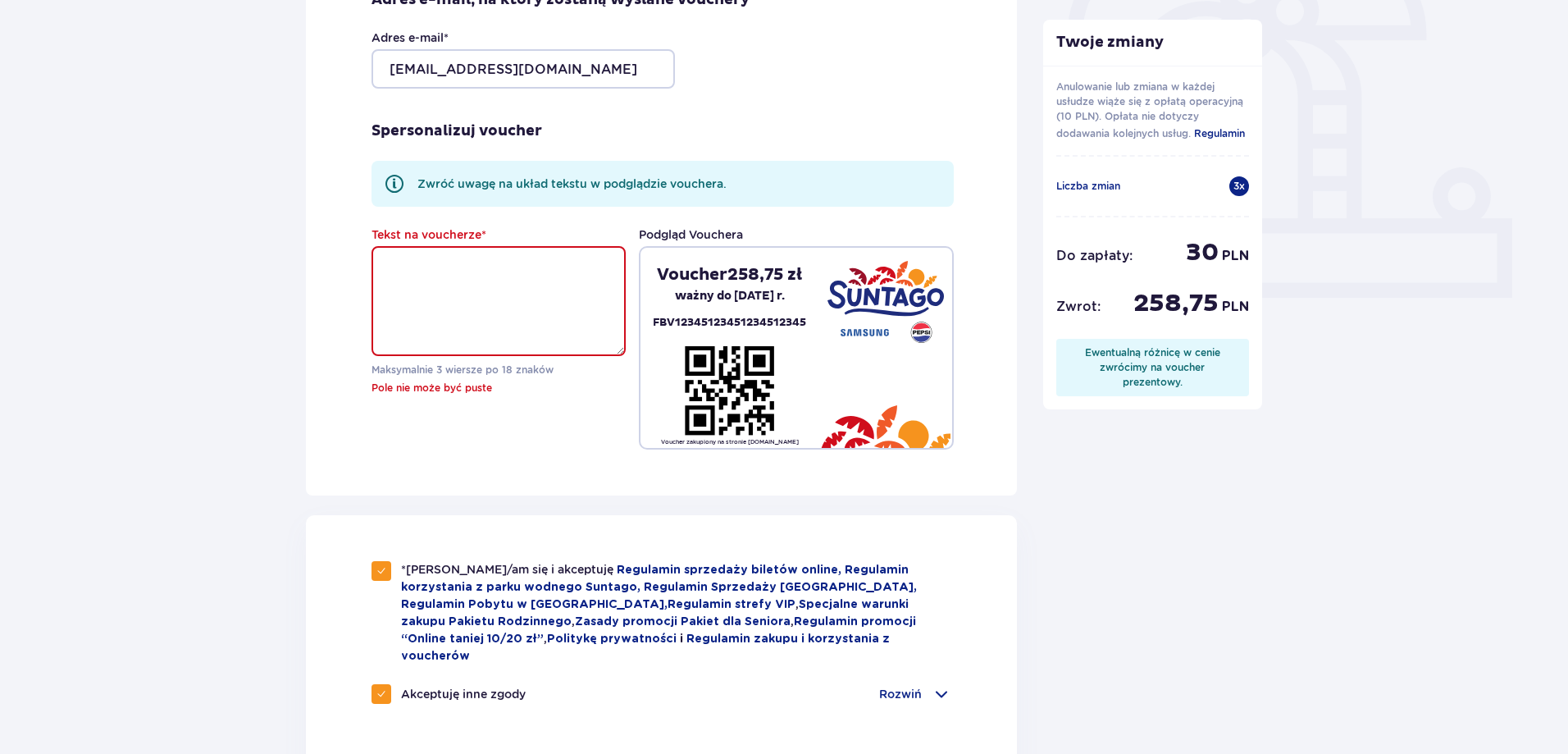
click at [553, 288] on textarea "Tekst na voucherze *" at bounding box center [498, 301] width 254 height 110
click at [391, 182] on span at bounding box center [394, 183] width 19 height 19
click at [398, 182] on span at bounding box center [394, 183] width 19 height 19
click at [399, 181] on span at bounding box center [394, 183] width 19 height 19
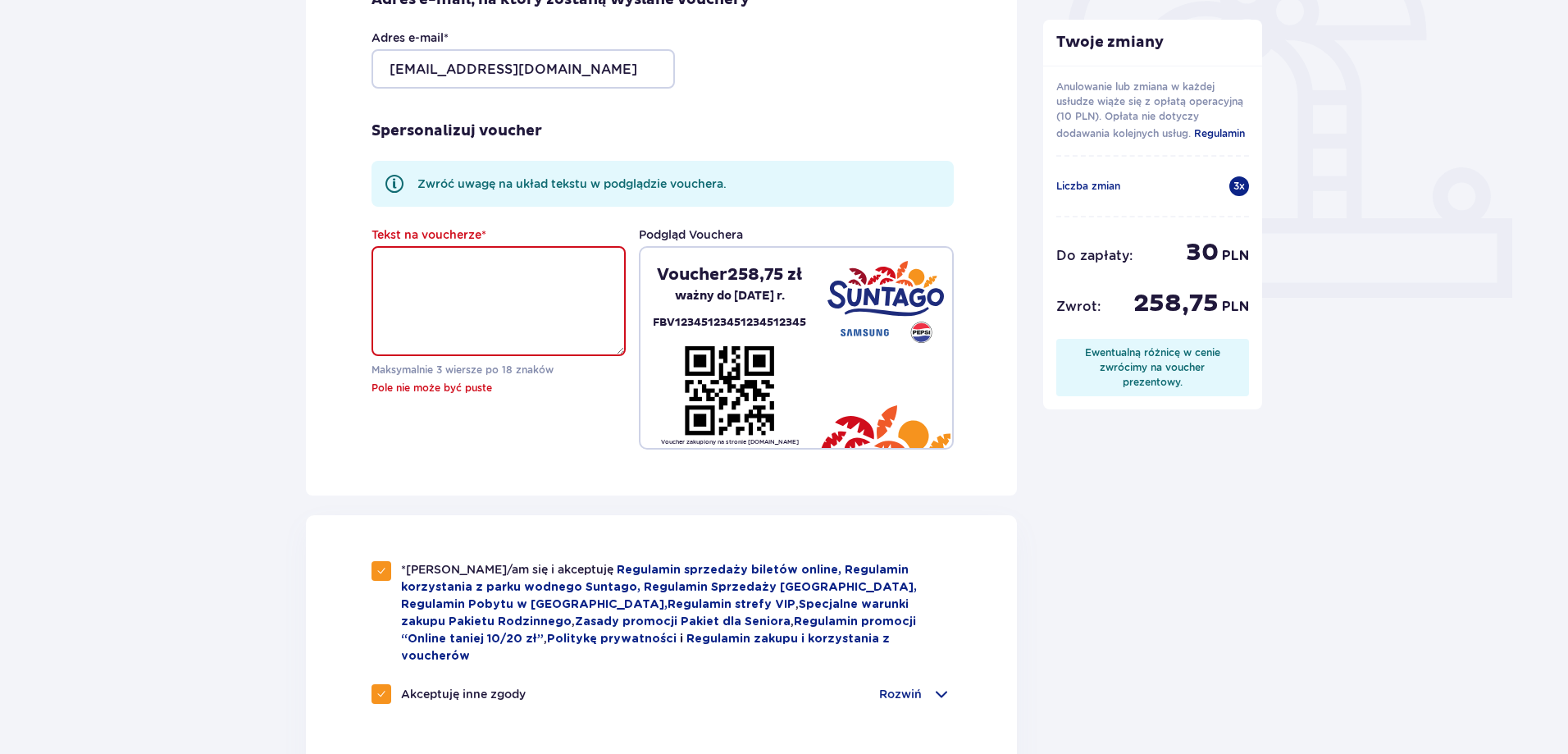
click at [420, 275] on textarea "Tekst na voucherze *" at bounding box center [498, 301] width 254 height 110
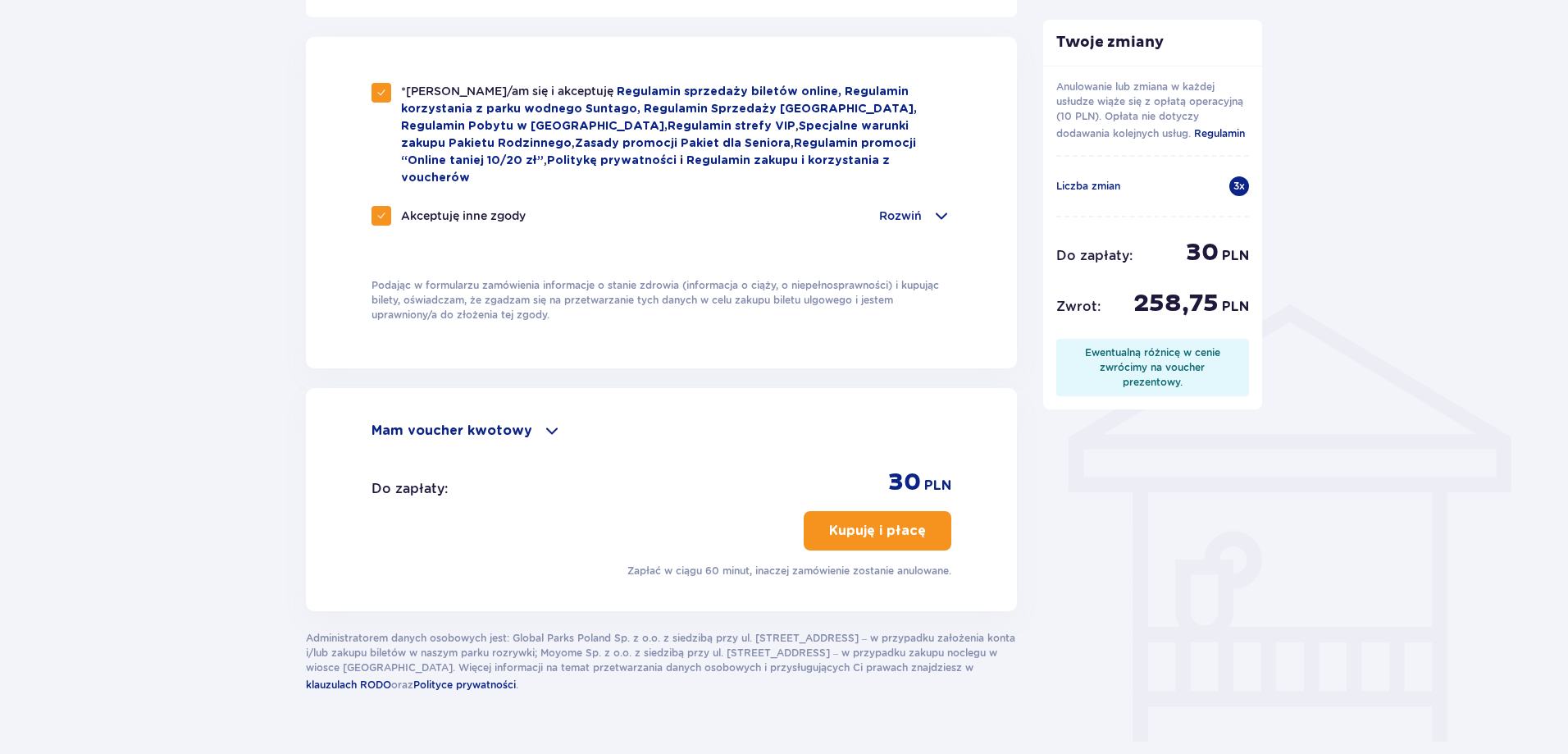
scroll to position [1044, 0]
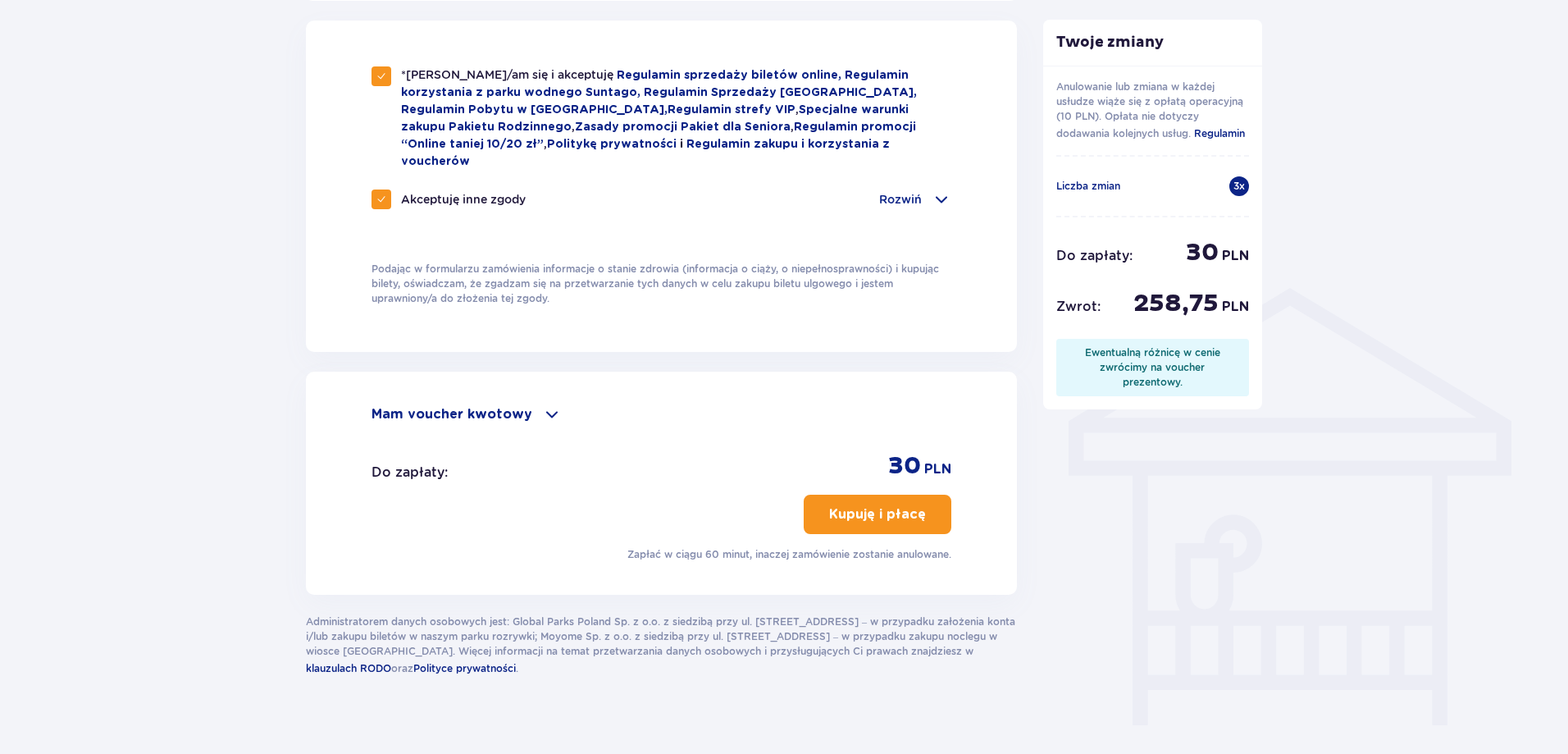
type textarea "Rodzina Kondratenko"
click at [855, 505] on p "Kupuję i płacę" at bounding box center [877, 514] width 96 height 18
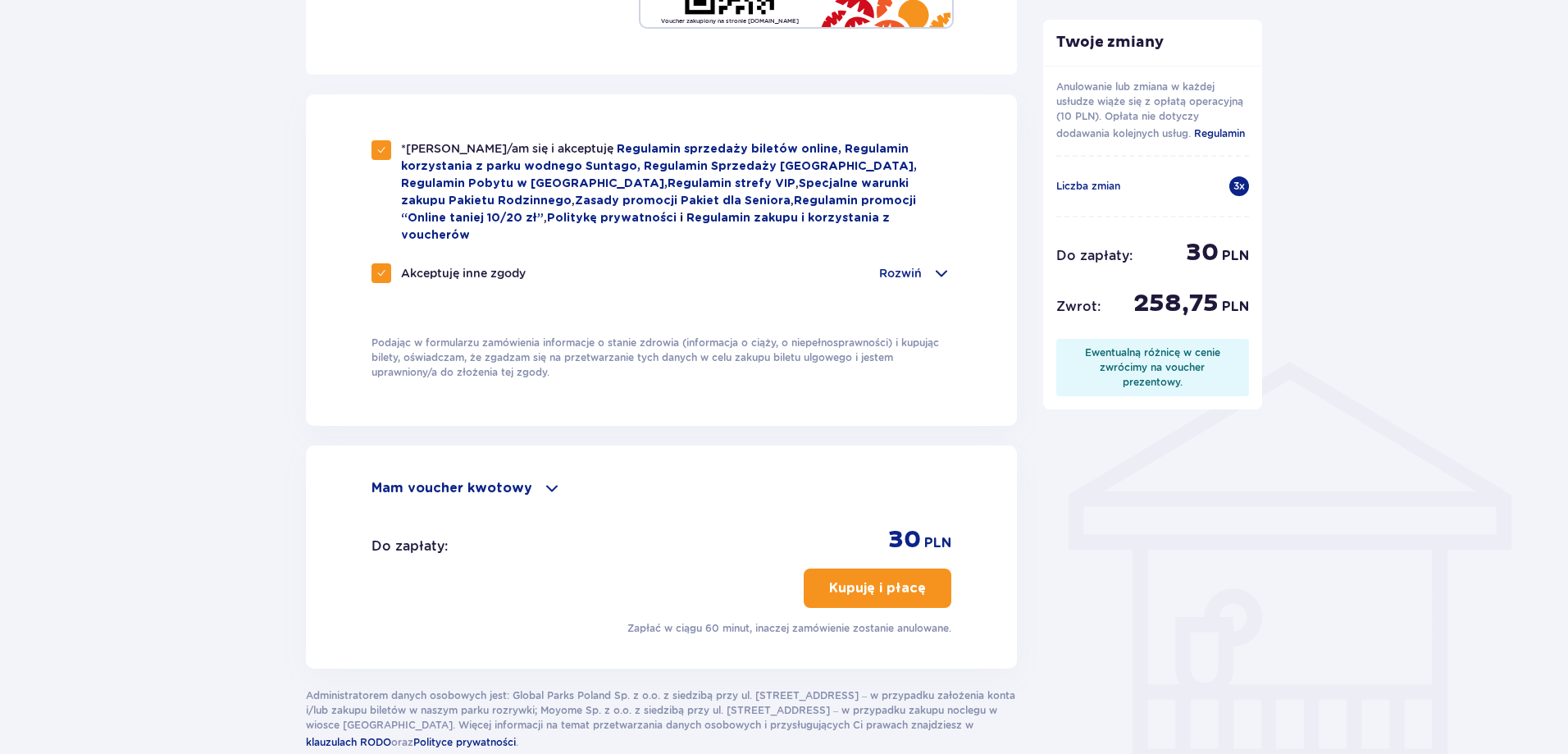
scroll to position [761, 0]
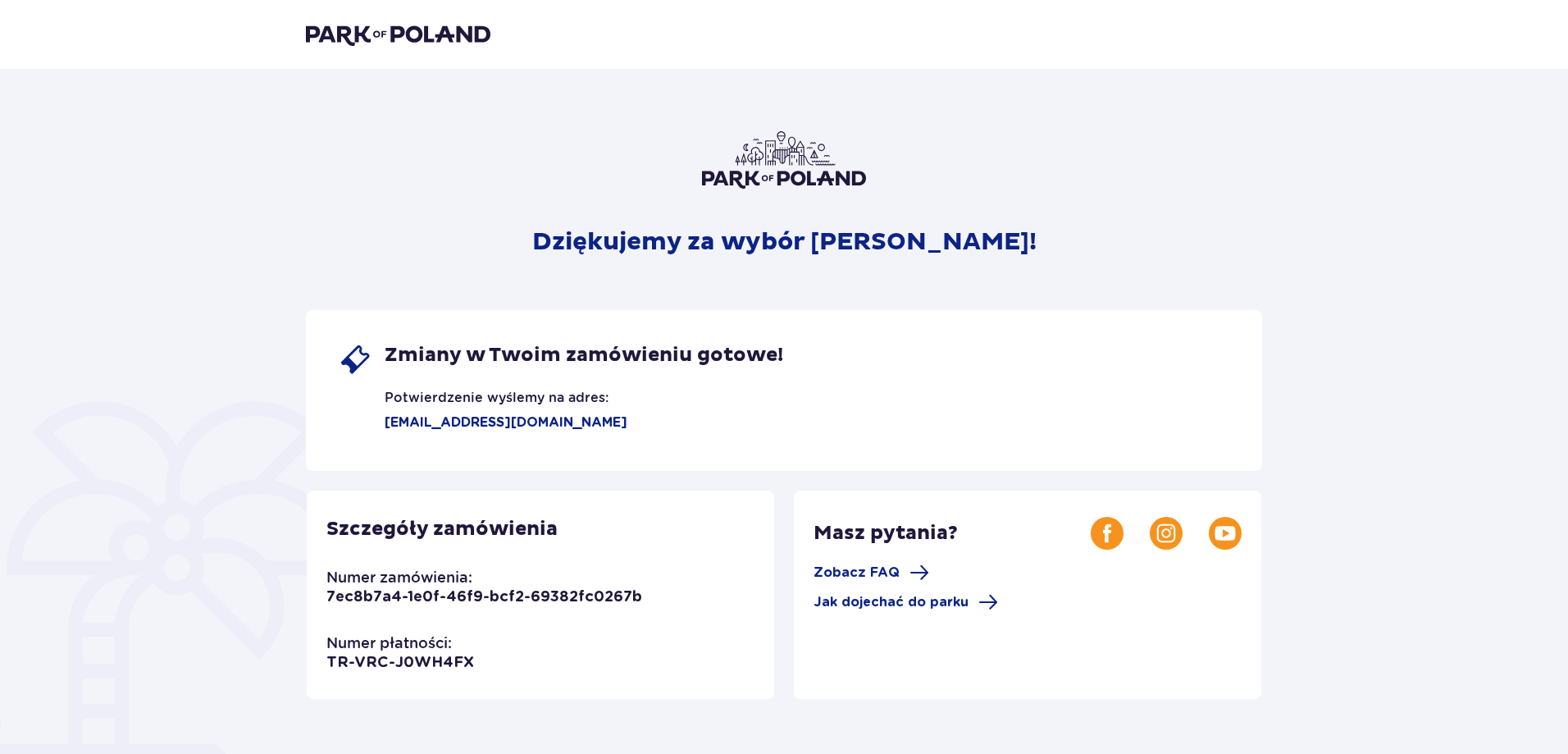
click at [360, 32] on img at bounding box center [398, 34] width 185 height 23
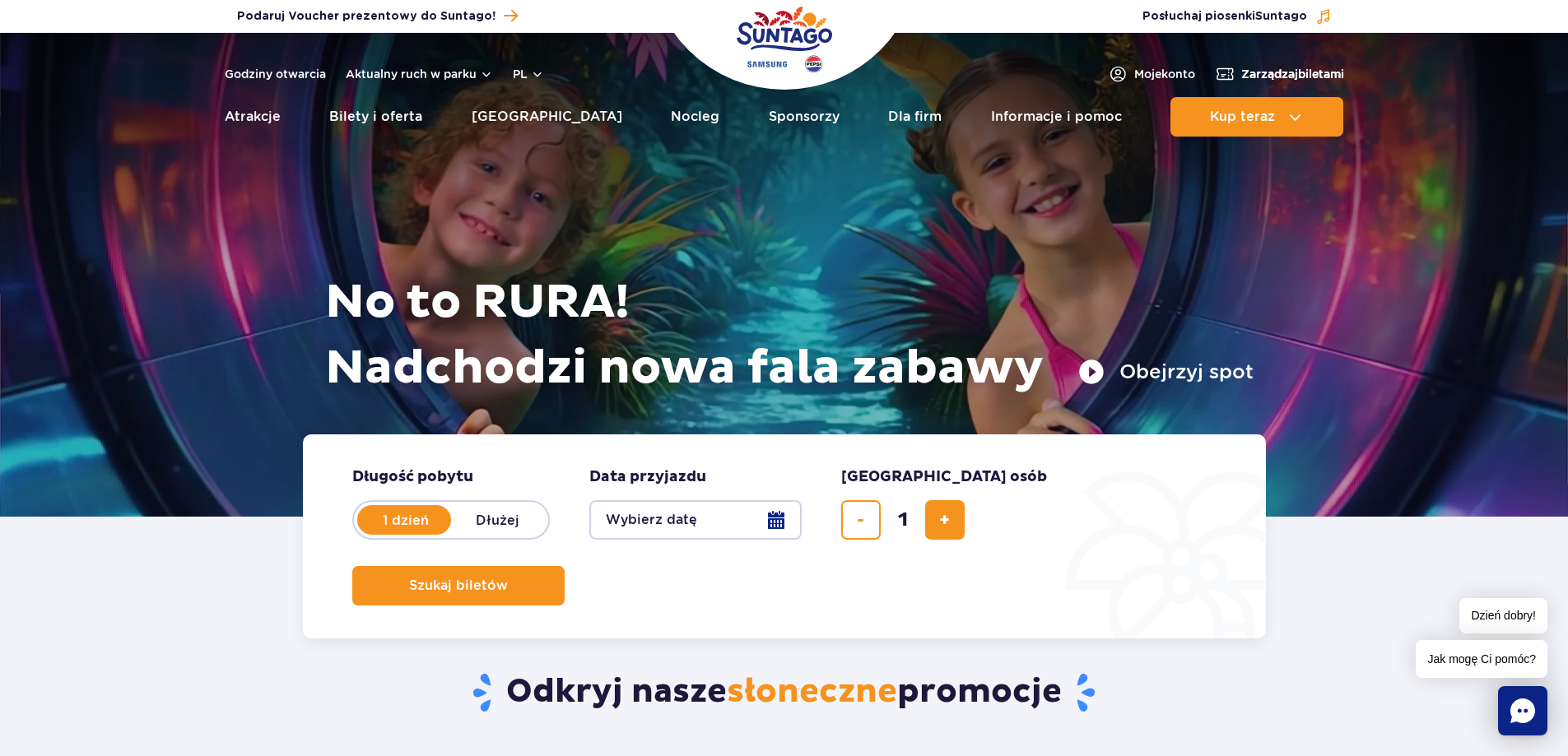
click at [1325, 72] on span "Zarządzaj biletami" at bounding box center [1293, 74] width 103 height 17
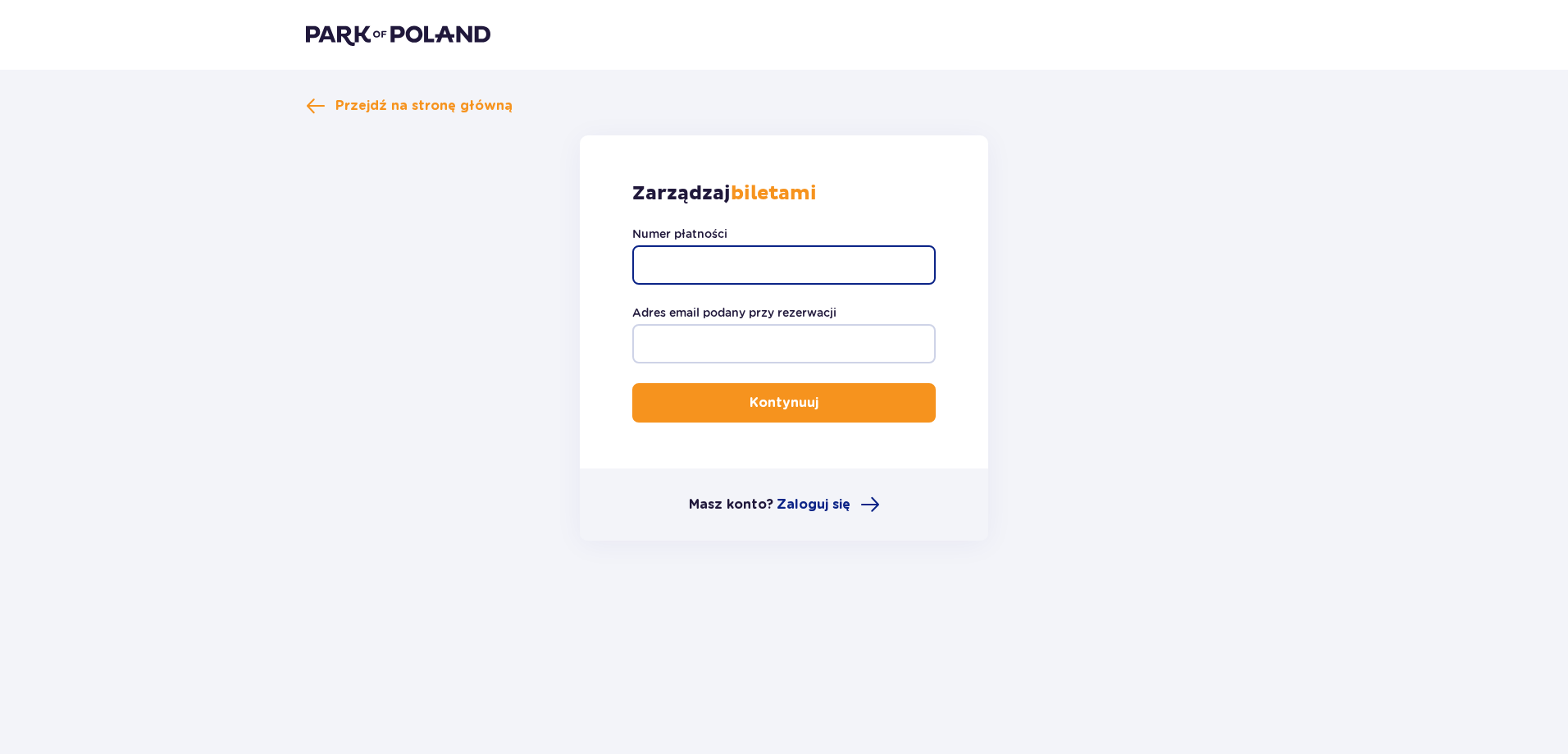
click at [881, 264] on input "Numer płatności" at bounding box center [784, 264] width 304 height 39
type input "TR-VRC-FM700SX"
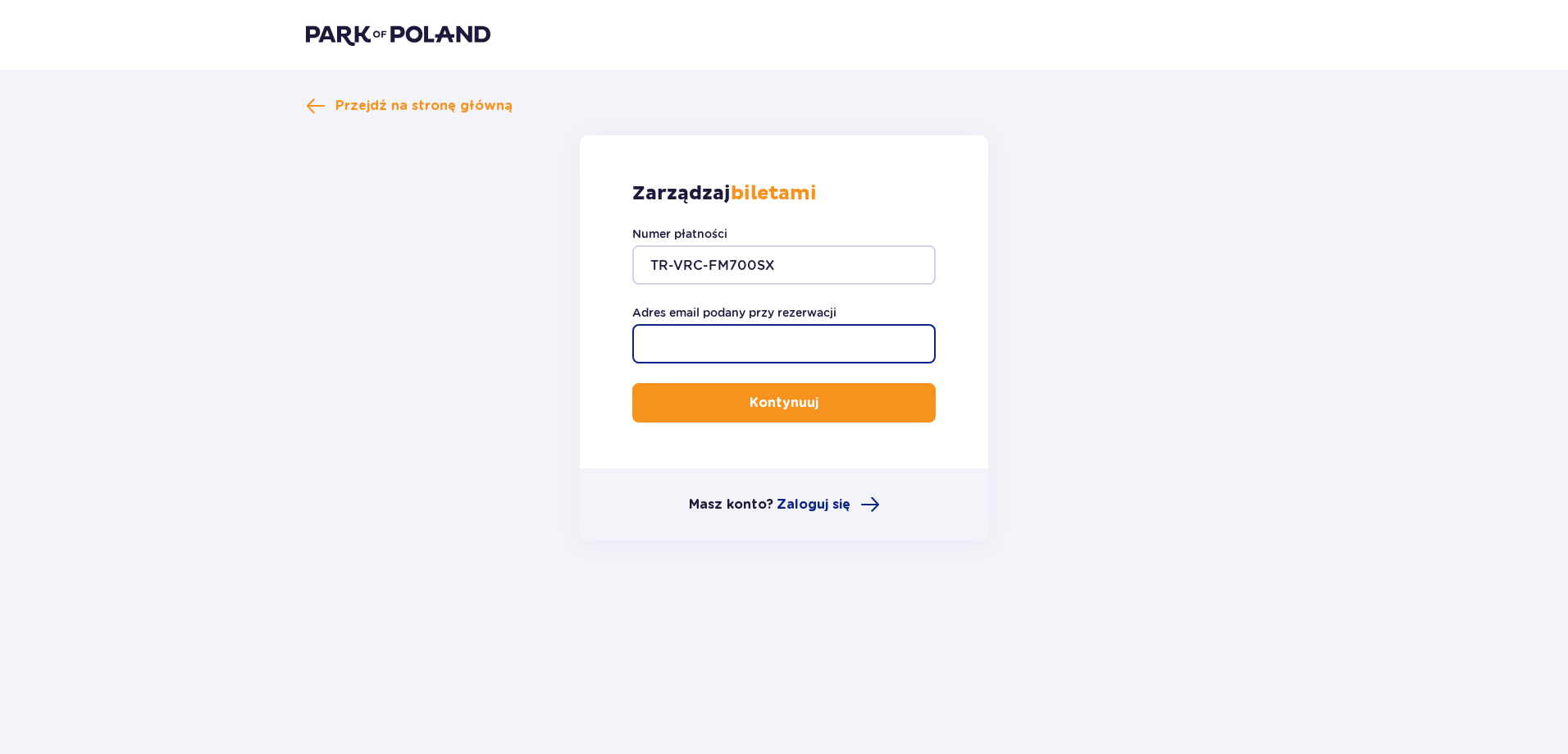
click at [759, 345] on input "Adres email podany przy rezerwacji" at bounding box center [784, 343] width 304 height 39
type input "alieksandral1990@ukr.net"
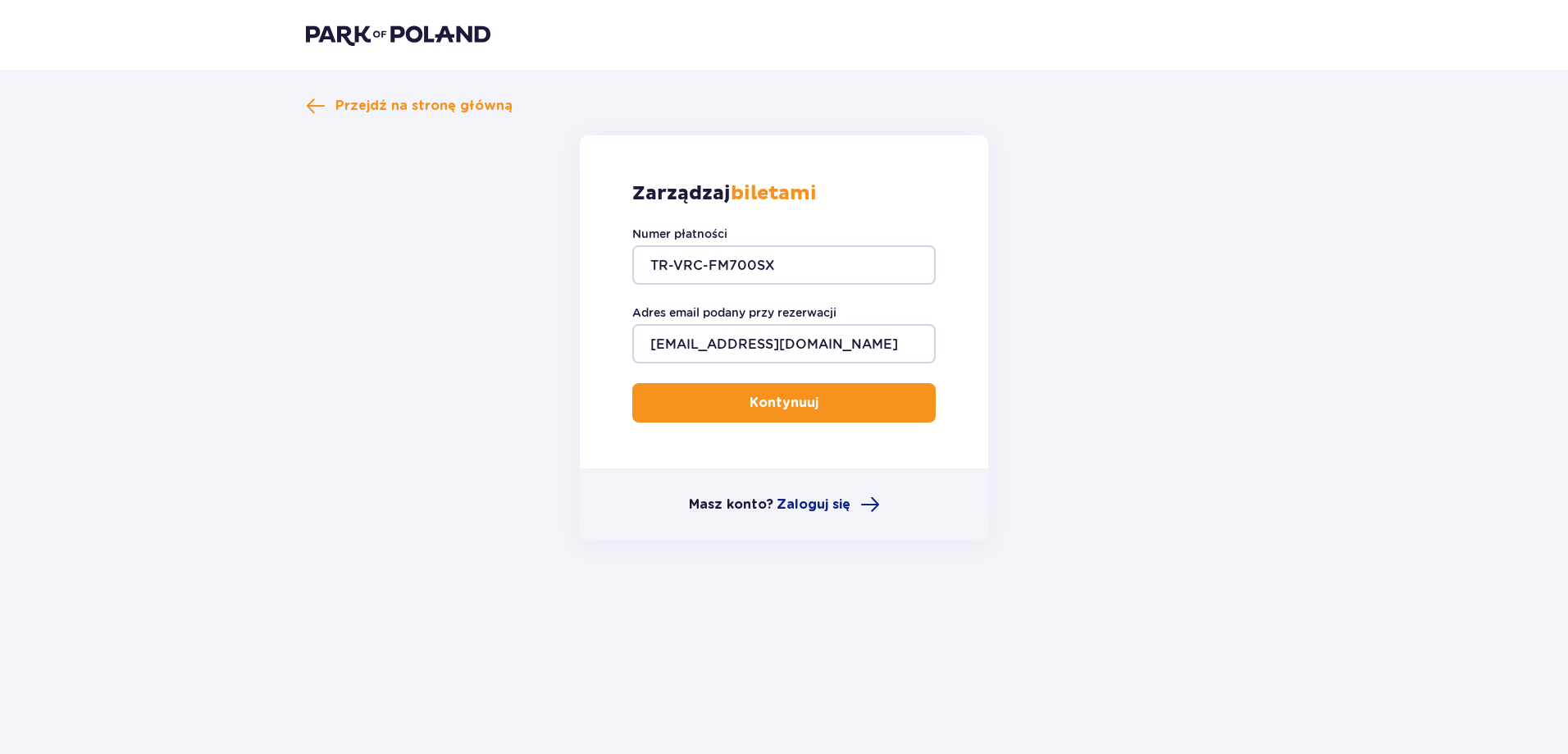
click at [749, 399] on p "Kontynuuj" at bounding box center [783, 403] width 69 height 18
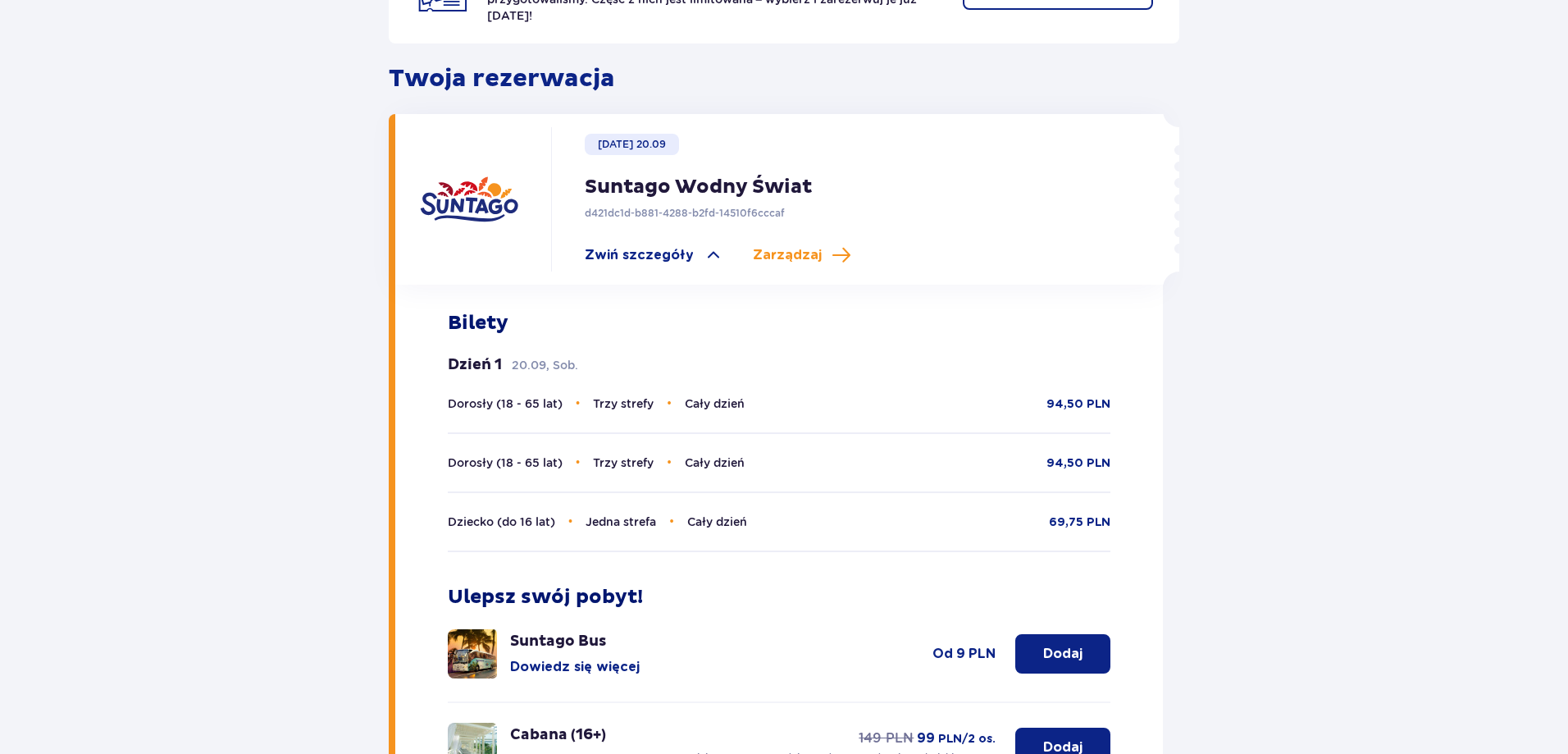
scroll to position [411, 0]
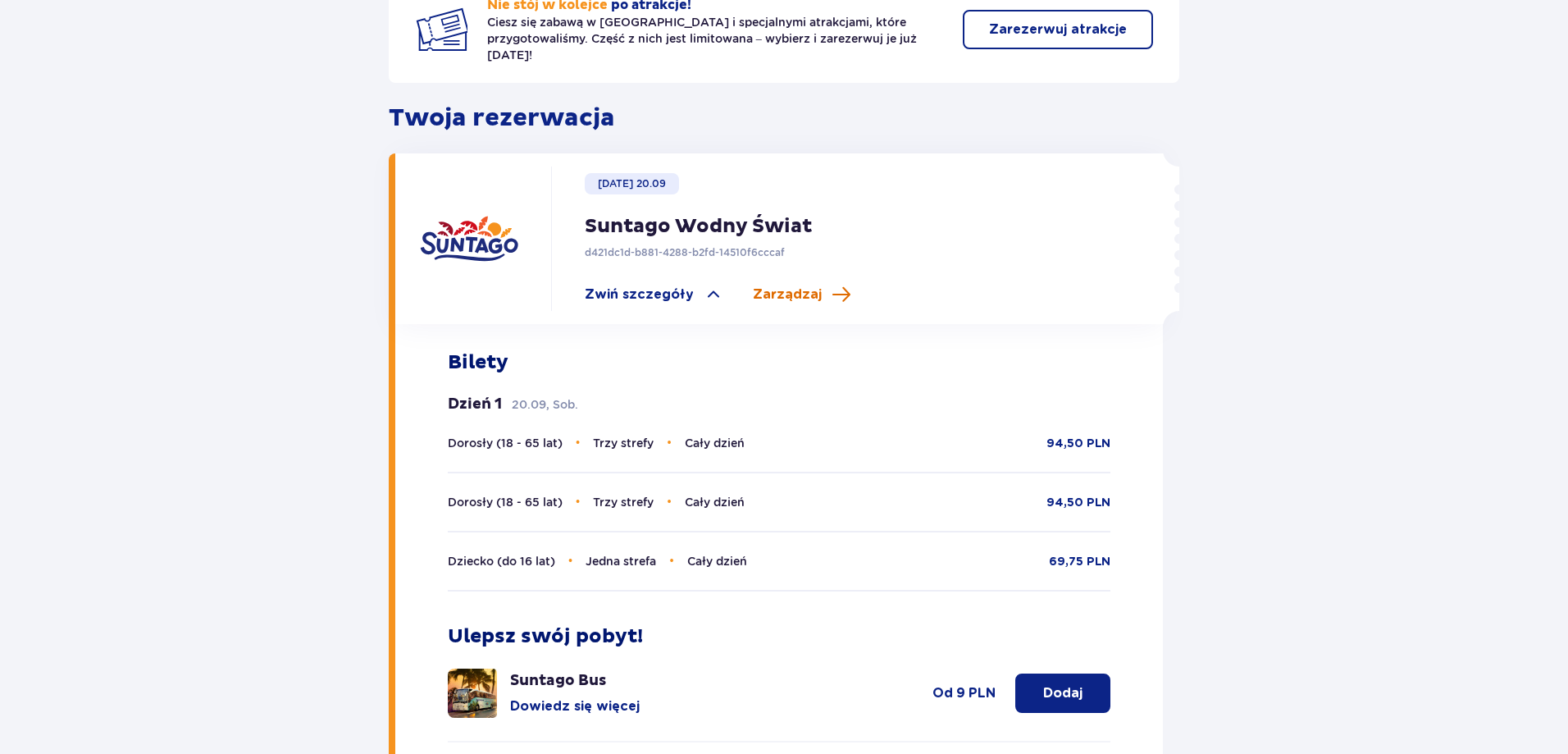
click at [795, 286] on span "Zarządzaj" at bounding box center [787, 295] width 69 height 18
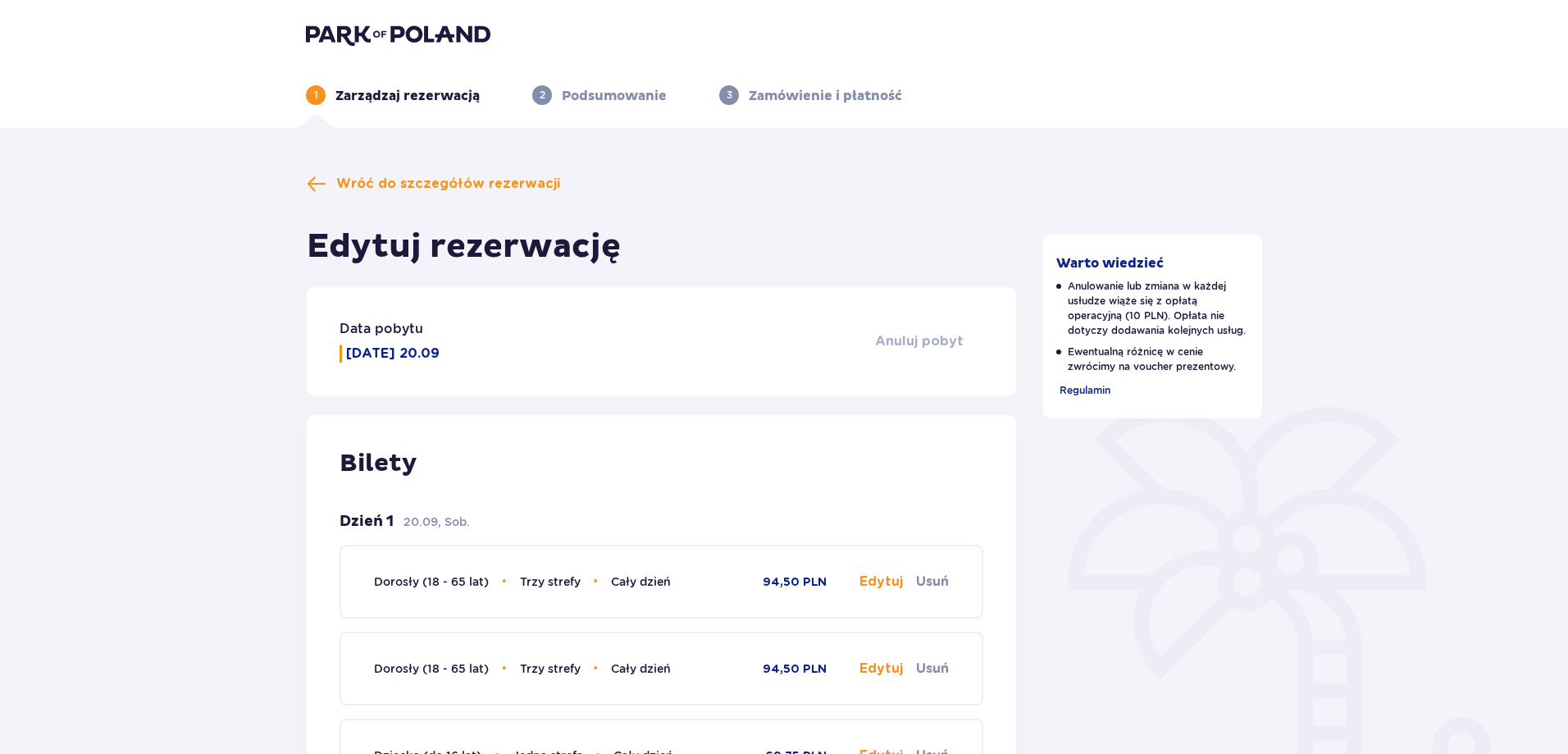
click at [906, 335] on span "Anuluj pobyt" at bounding box center [919, 342] width 88 height 18
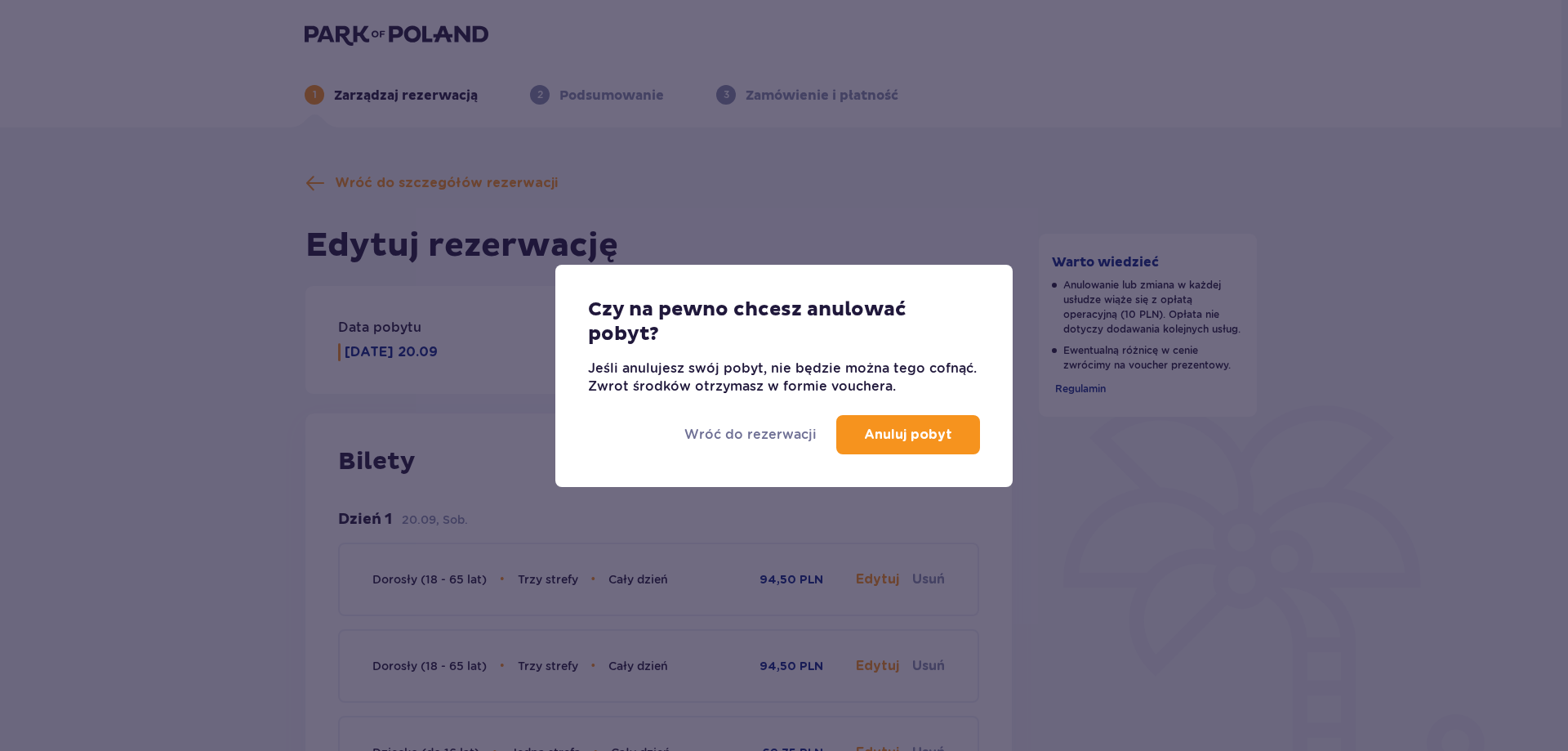
click at [901, 434] on p "Anuluj pobyt" at bounding box center [908, 435] width 88 height 18
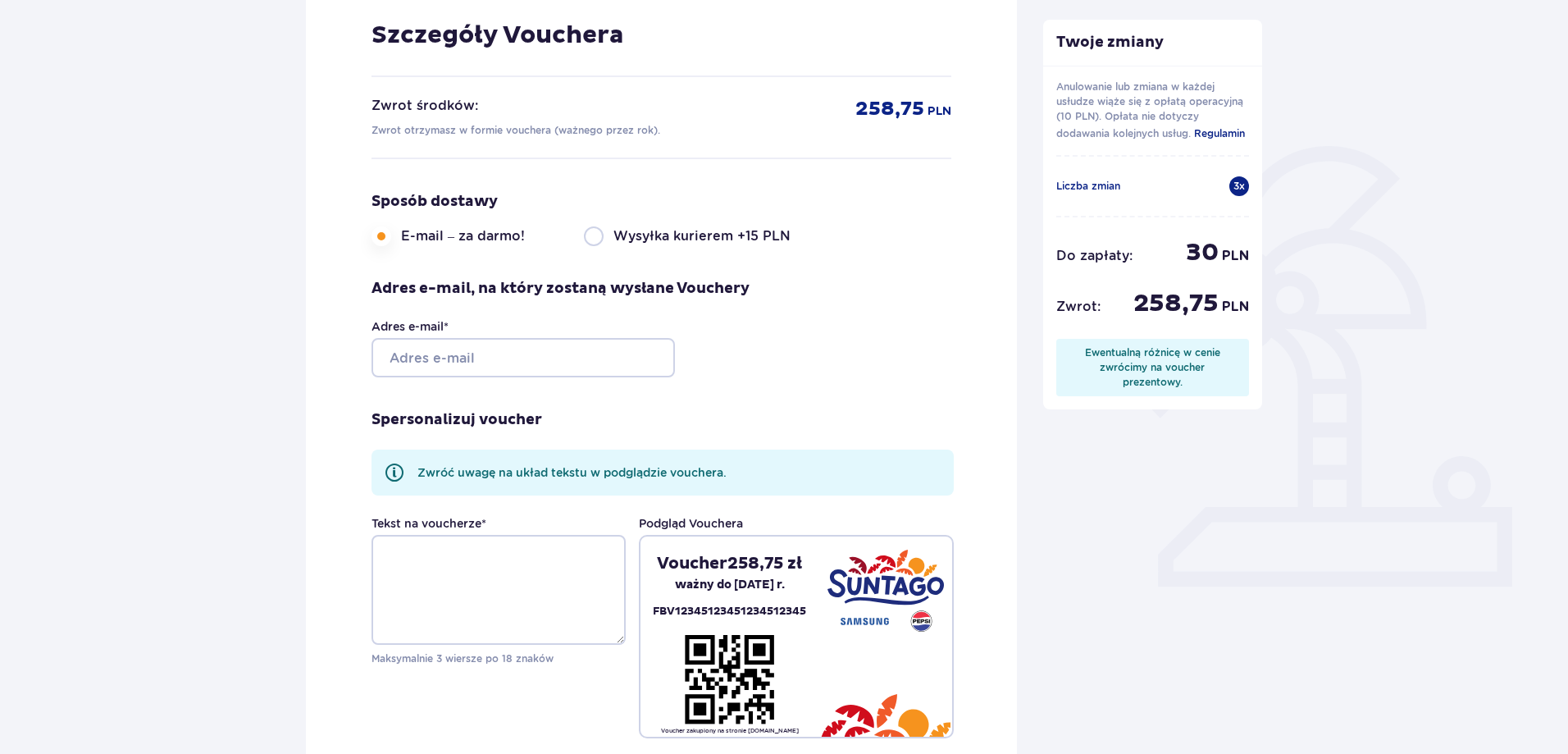
scroll to position [328, 0]
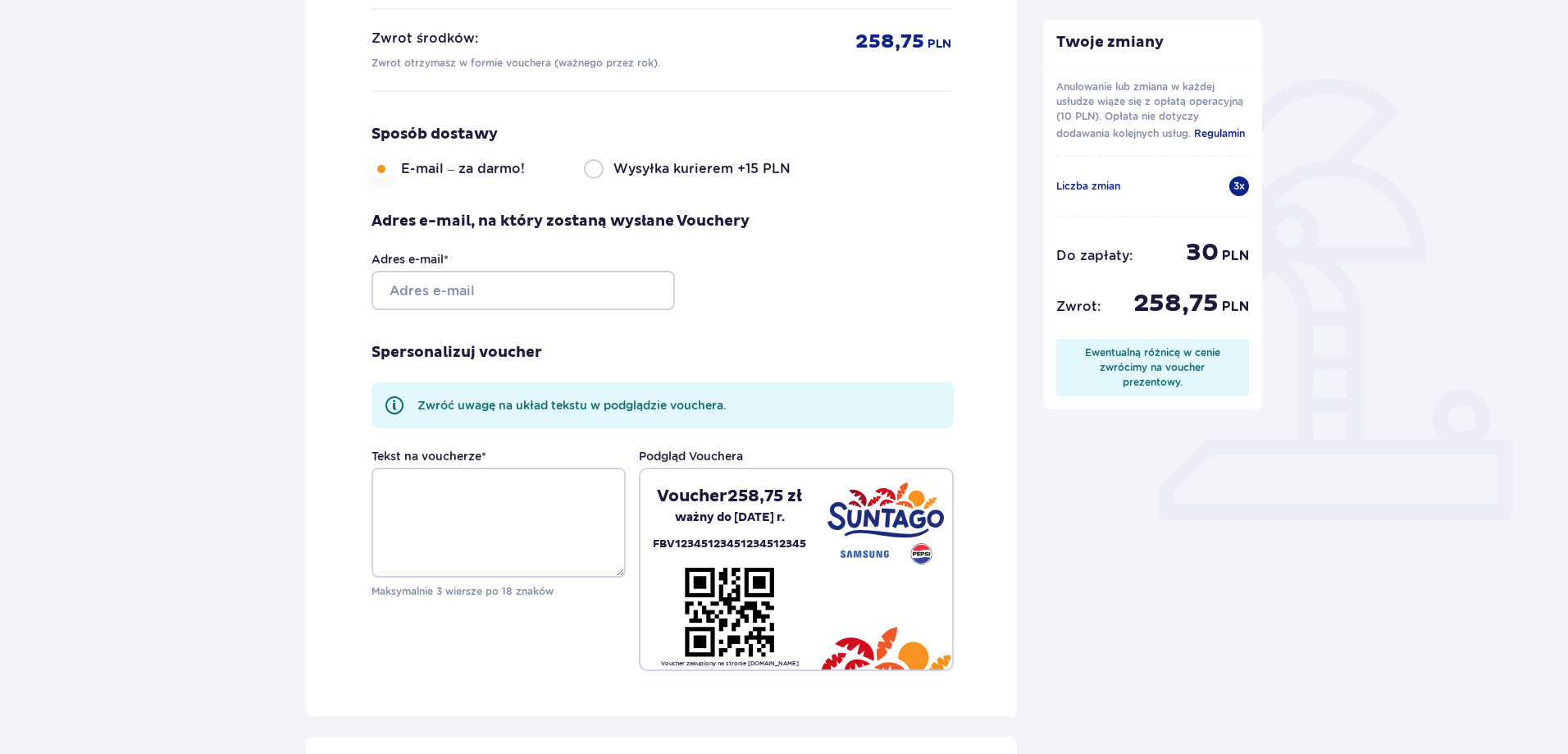
click at [464, 264] on div "Adres e-mail *" at bounding box center [561, 280] width 378 height 59
click at [454, 281] on input "Adres e-mail *" at bounding box center [523, 290] width 304 height 39
type input "alieksandral1990@ukr.net"
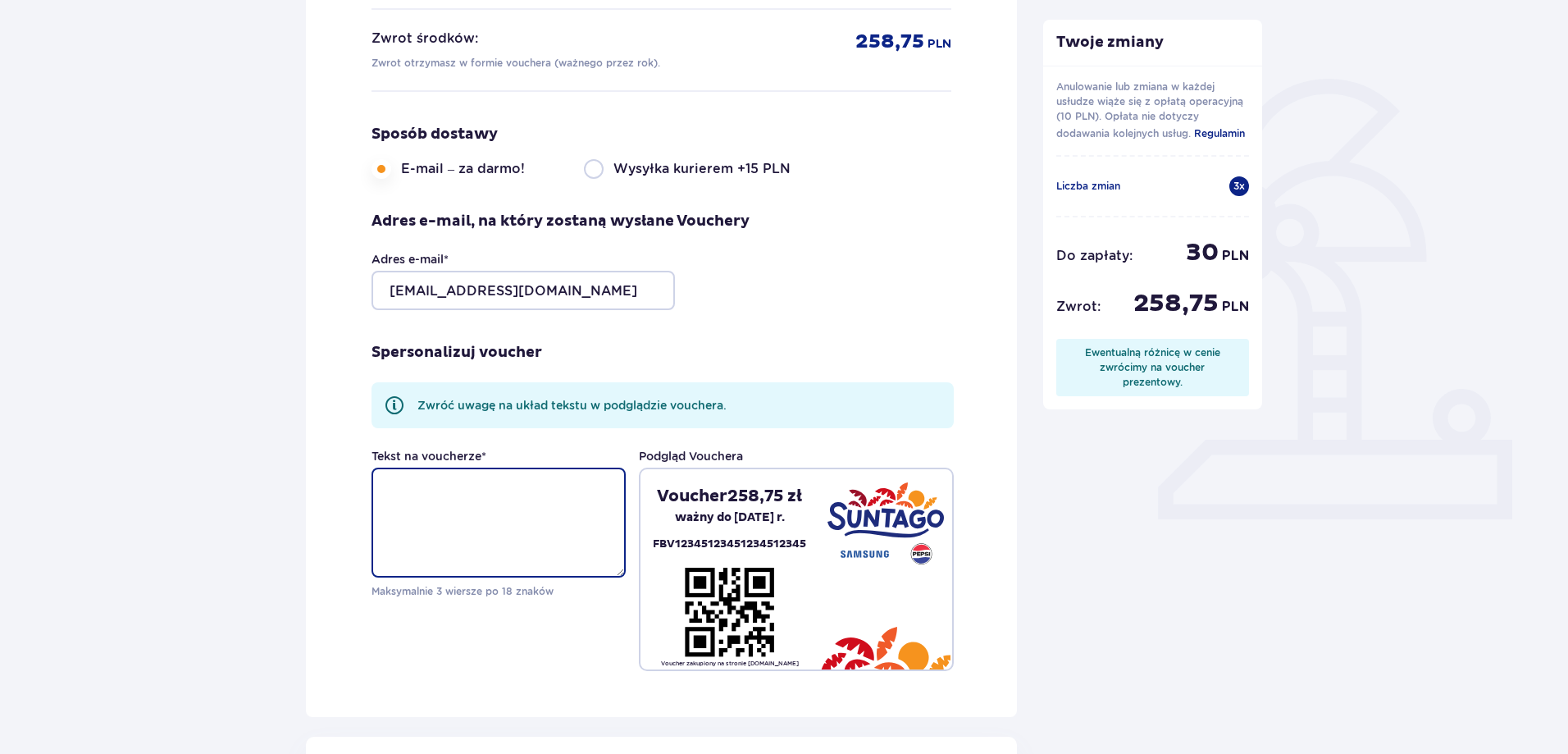
click at [466, 538] on textarea "Tekst na voucherze *" at bounding box center [498, 523] width 254 height 110
click at [378, 484] on textarea "Korobka" at bounding box center [498, 523] width 254 height 110
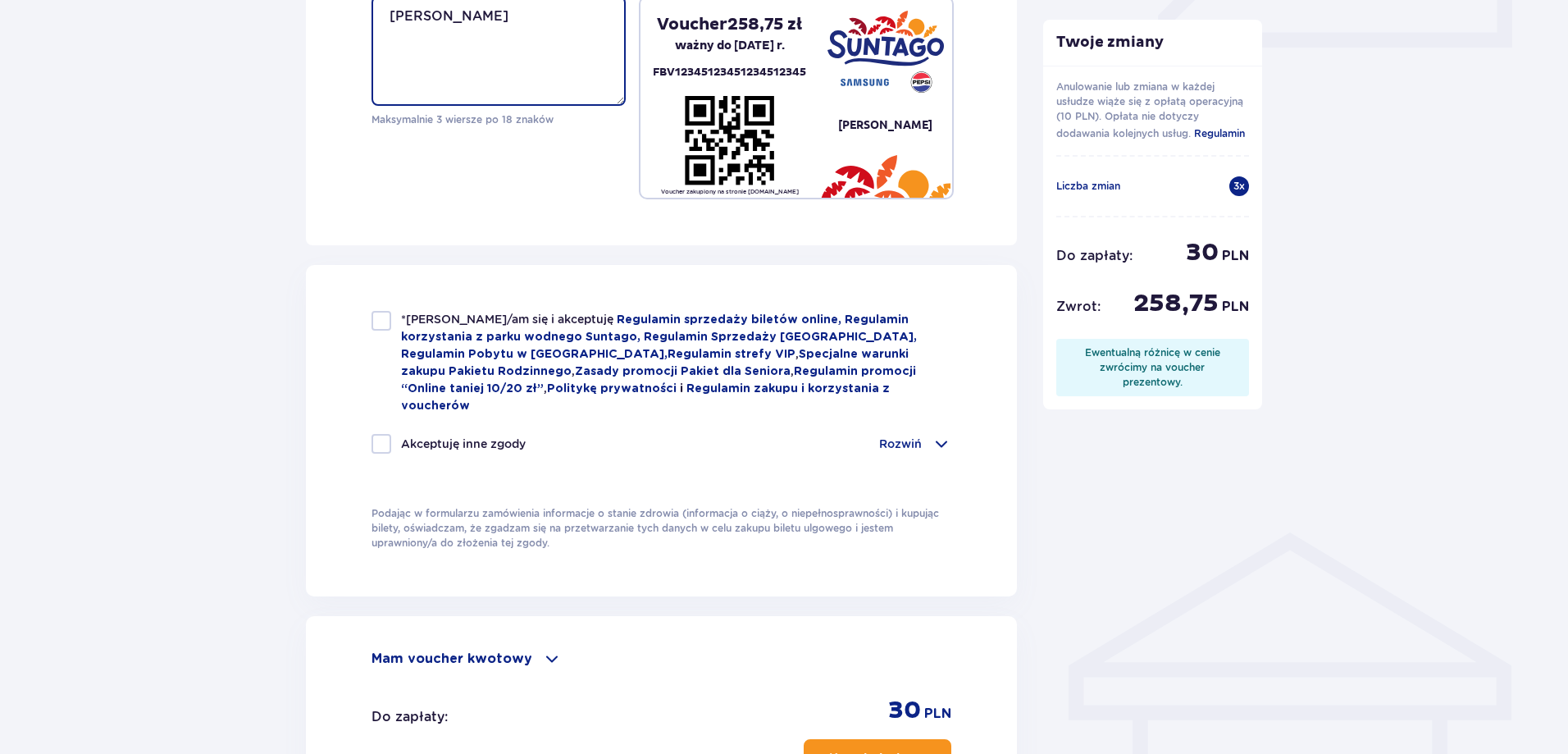
scroll to position [820, 0]
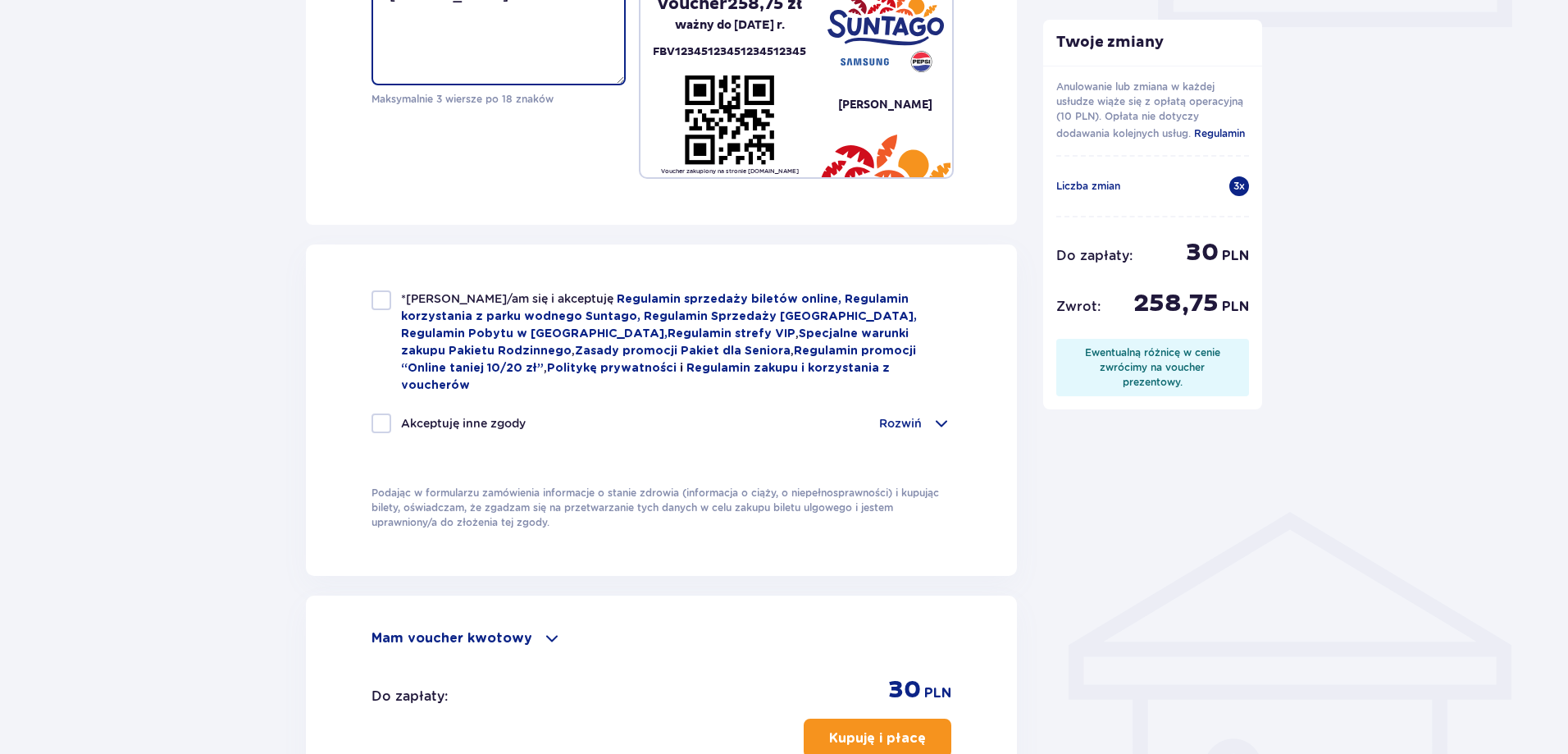
type textarea "Rodzina Korobka"
click at [383, 297] on div at bounding box center [381, 299] width 19 height 19
checkbox input "true"
click at [385, 413] on div at bounding box center [381, 422] width 19 height 19
checkbox input "true"
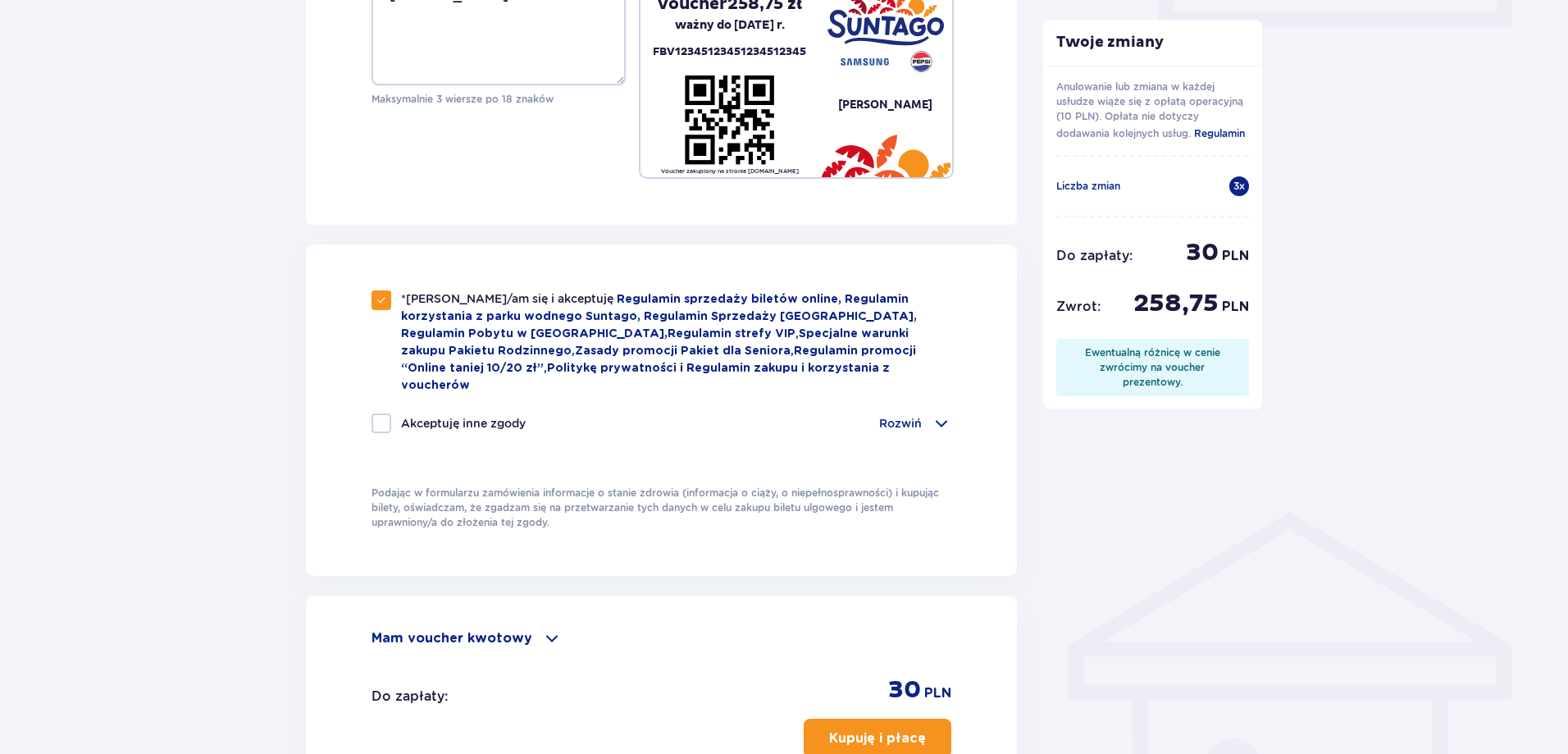
checkbox input "true"
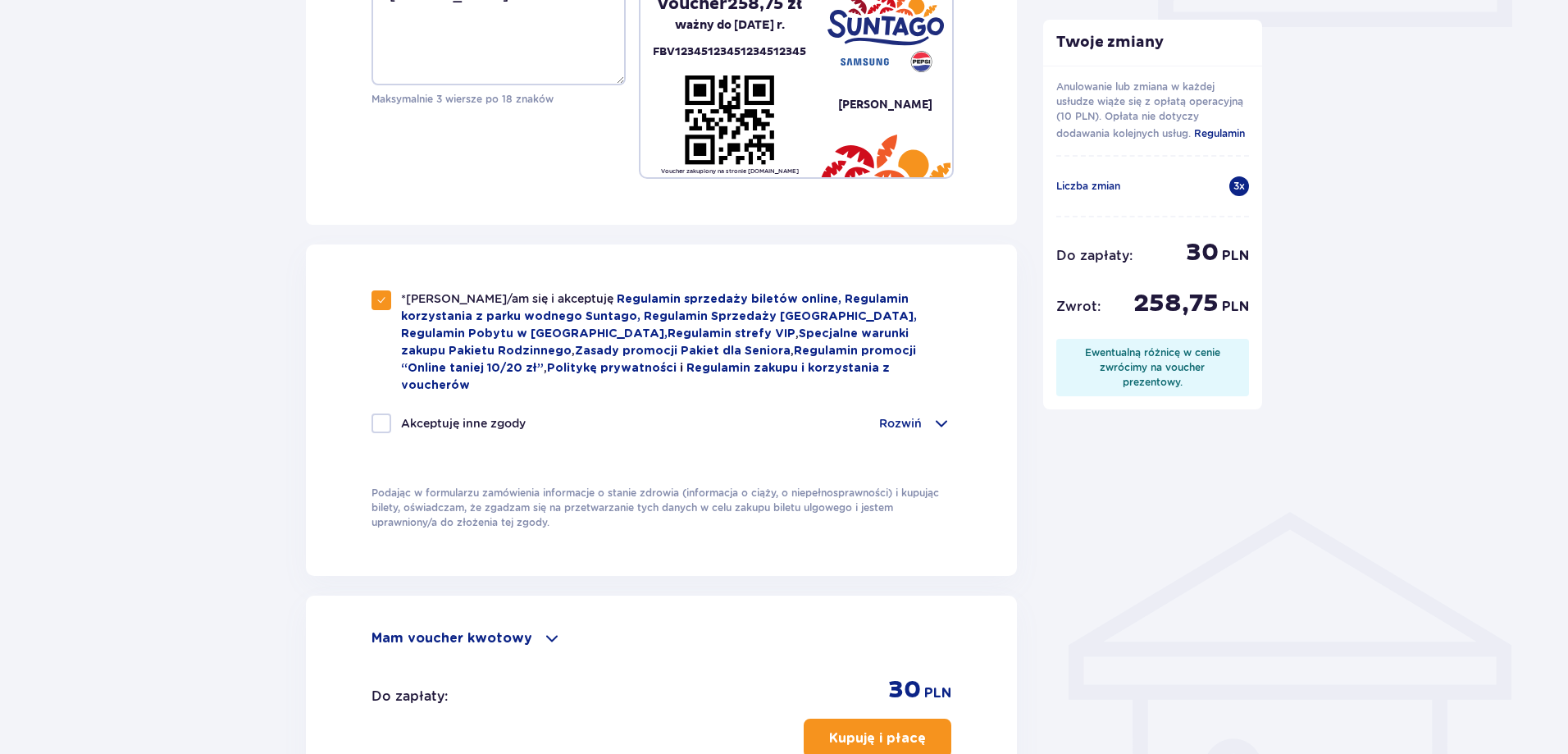
checkbox input "true"
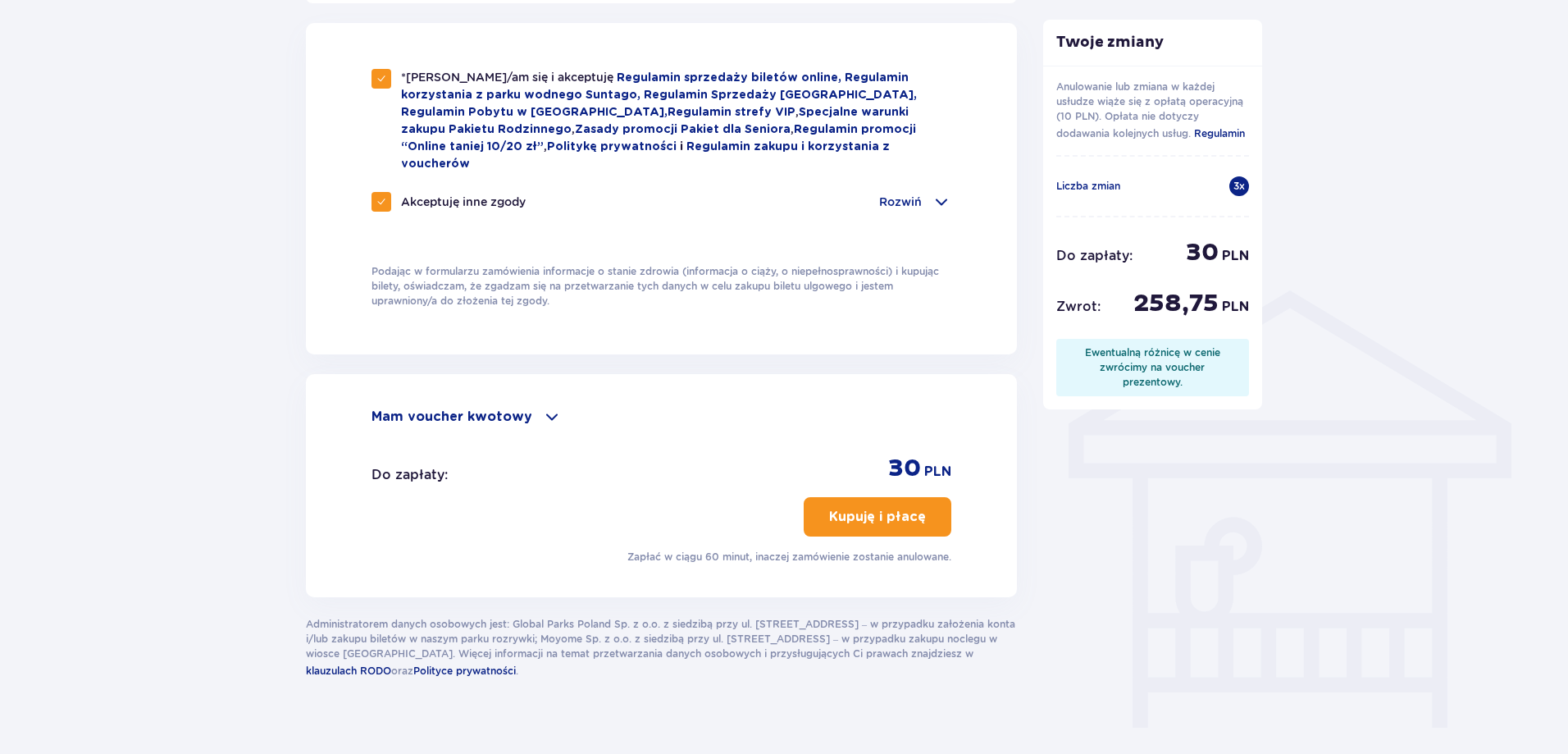
scroll to position [1044, 0]
click at [904, 505] on p "Kupuję i płacę" at bounding box center [877, 514] width 96 height 18
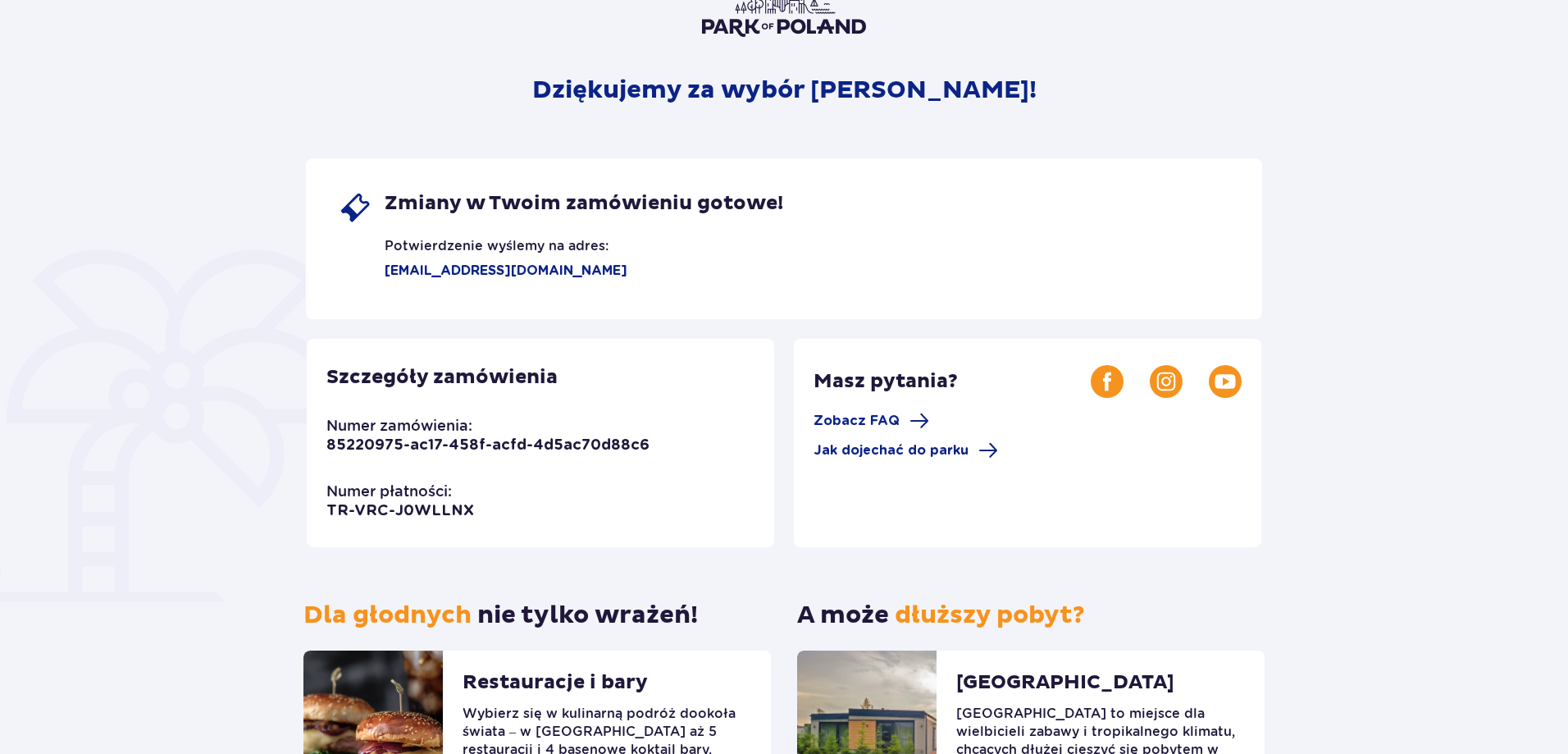
scroll to position [308, 0]
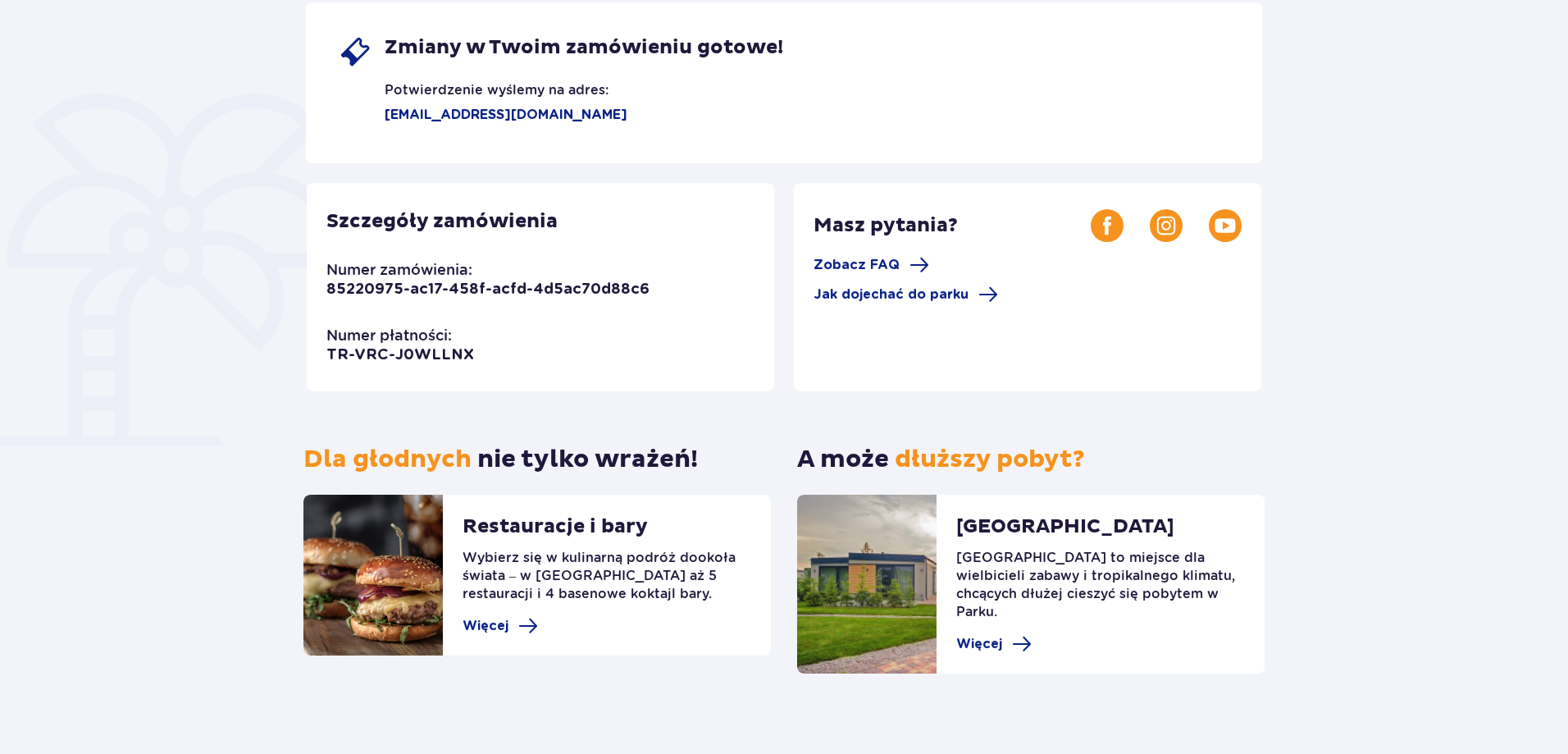
drag, startPoint x: 389, startPoint y: 187, endPoint x: 1381, endPoint y: 366, distance: 1008.0
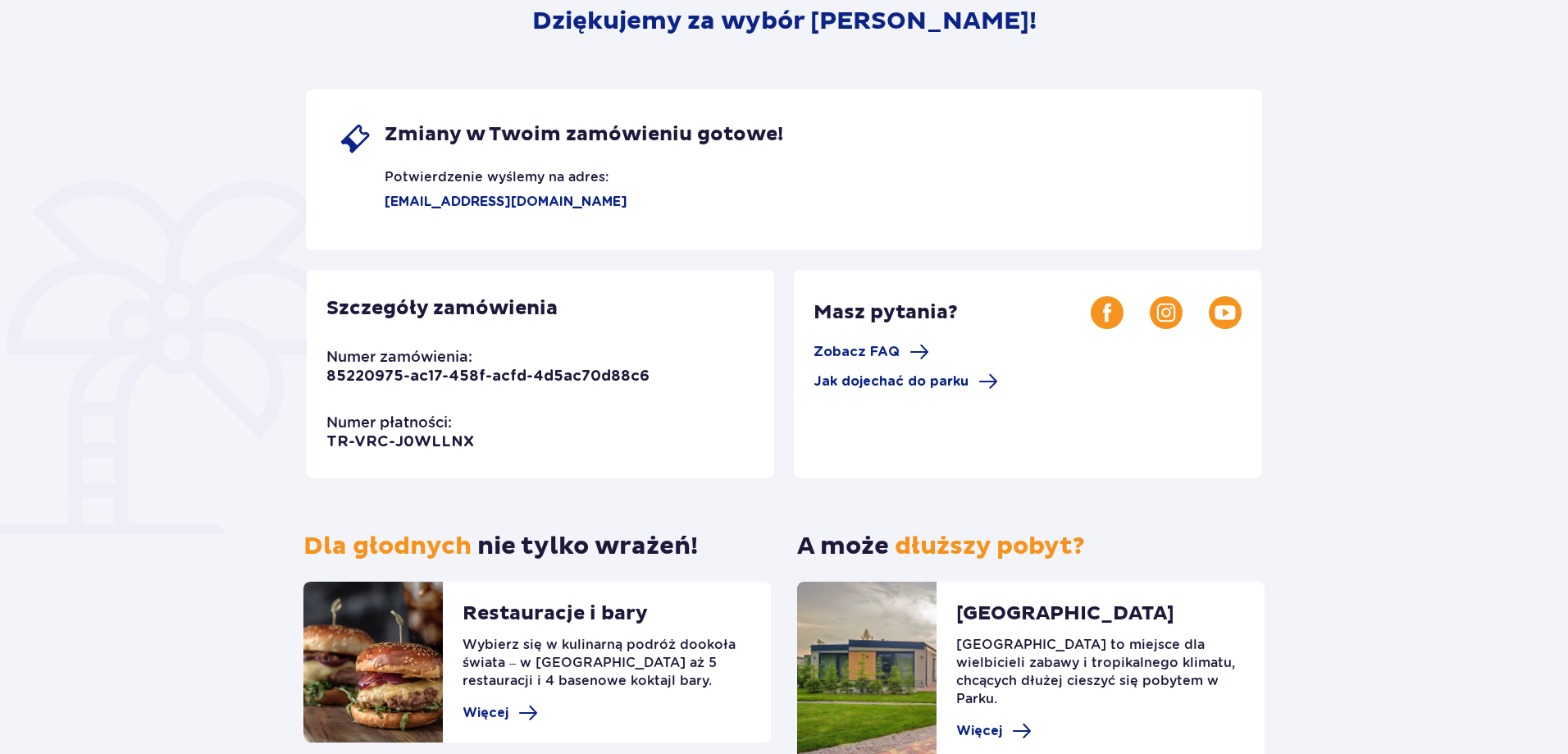
scroll to position [0, 0]
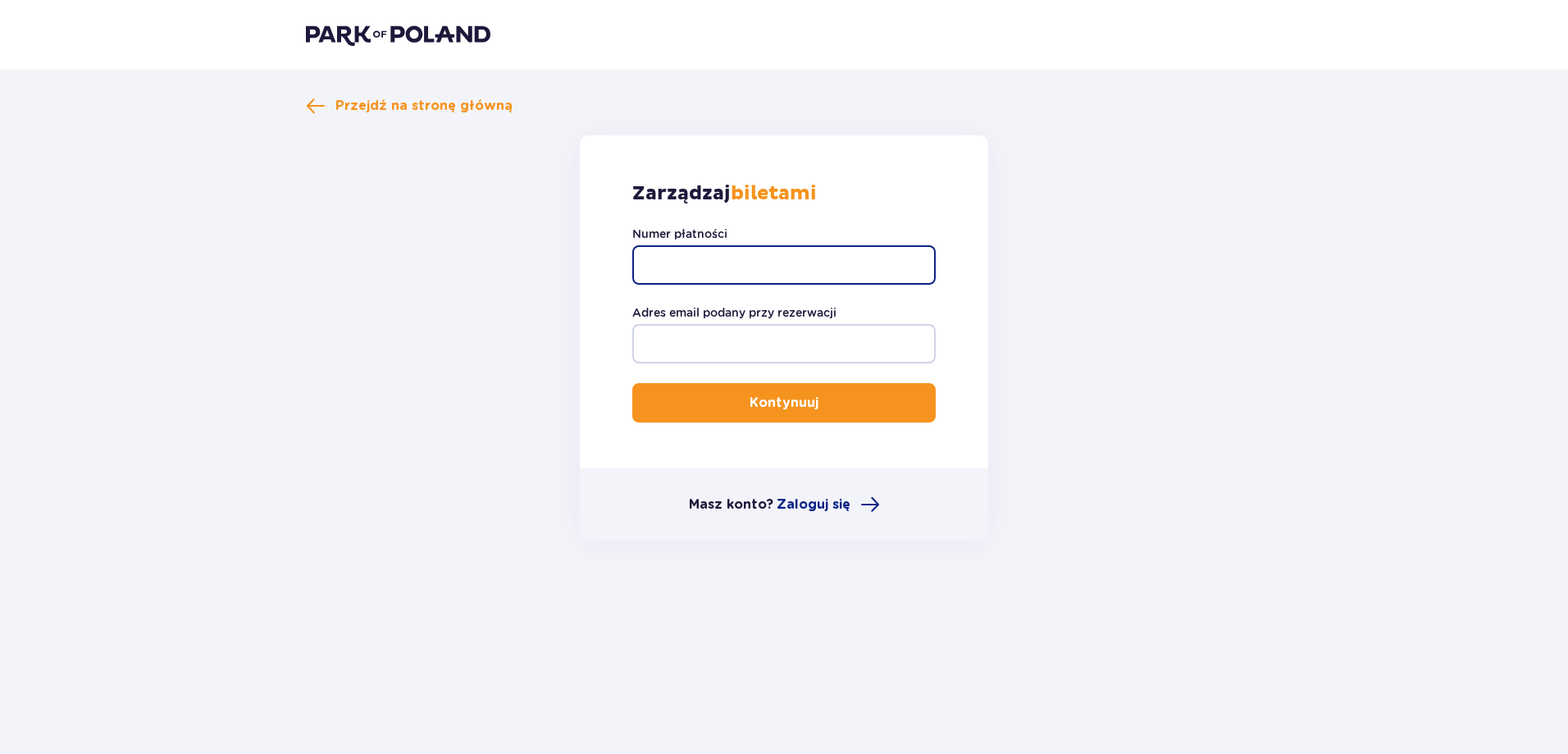
click at [863, 258] on input "Numer płatności" at bounding box center [784, 264] width 304 height 39
type input "TR-VRC-FM700SX"
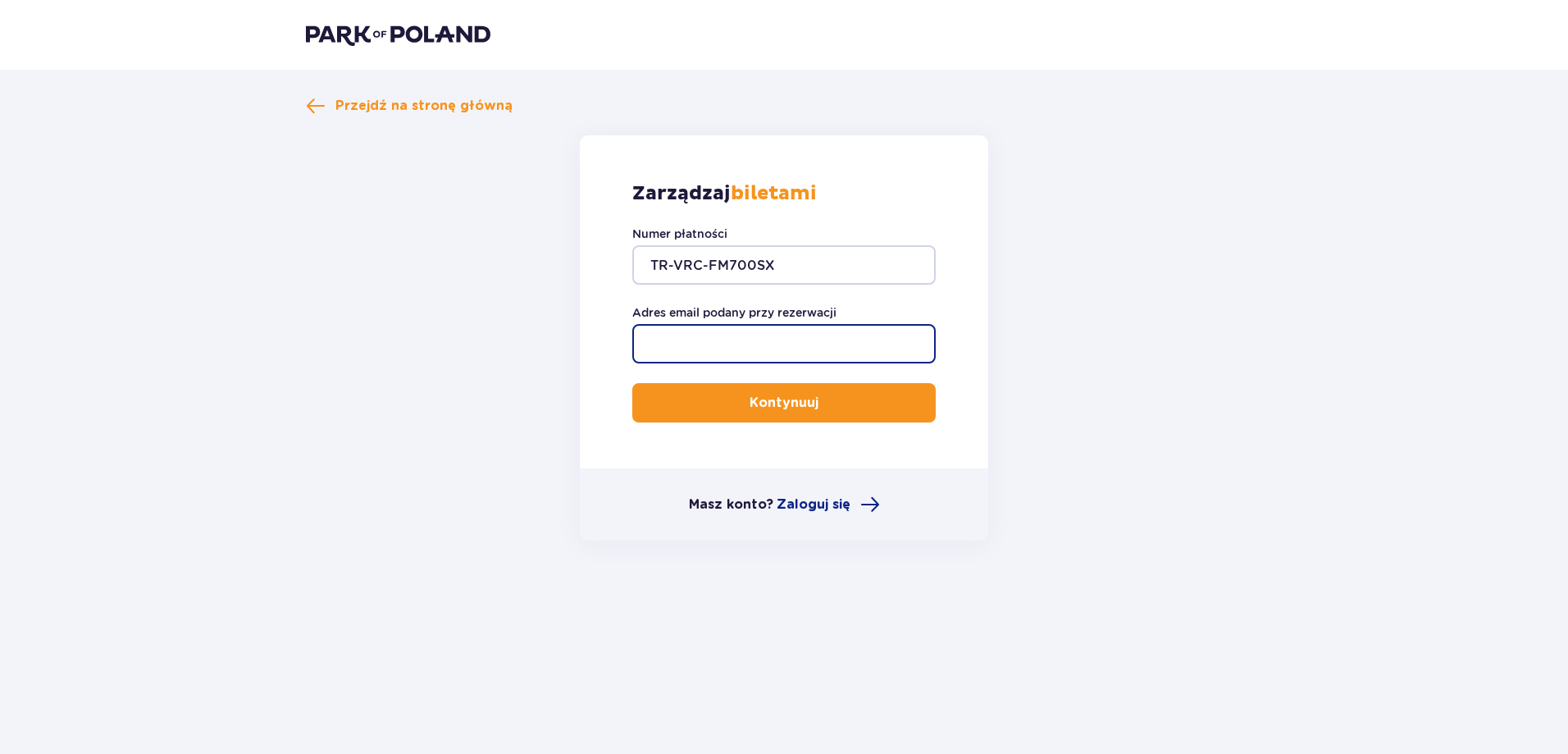
click at [757, 348] on input "Adres email podany przy rezerwacji" at bounding box center [784, 343] width 304 height 39
type input "[EMAIL_ADDRESS][DOMAIN_NAME]"
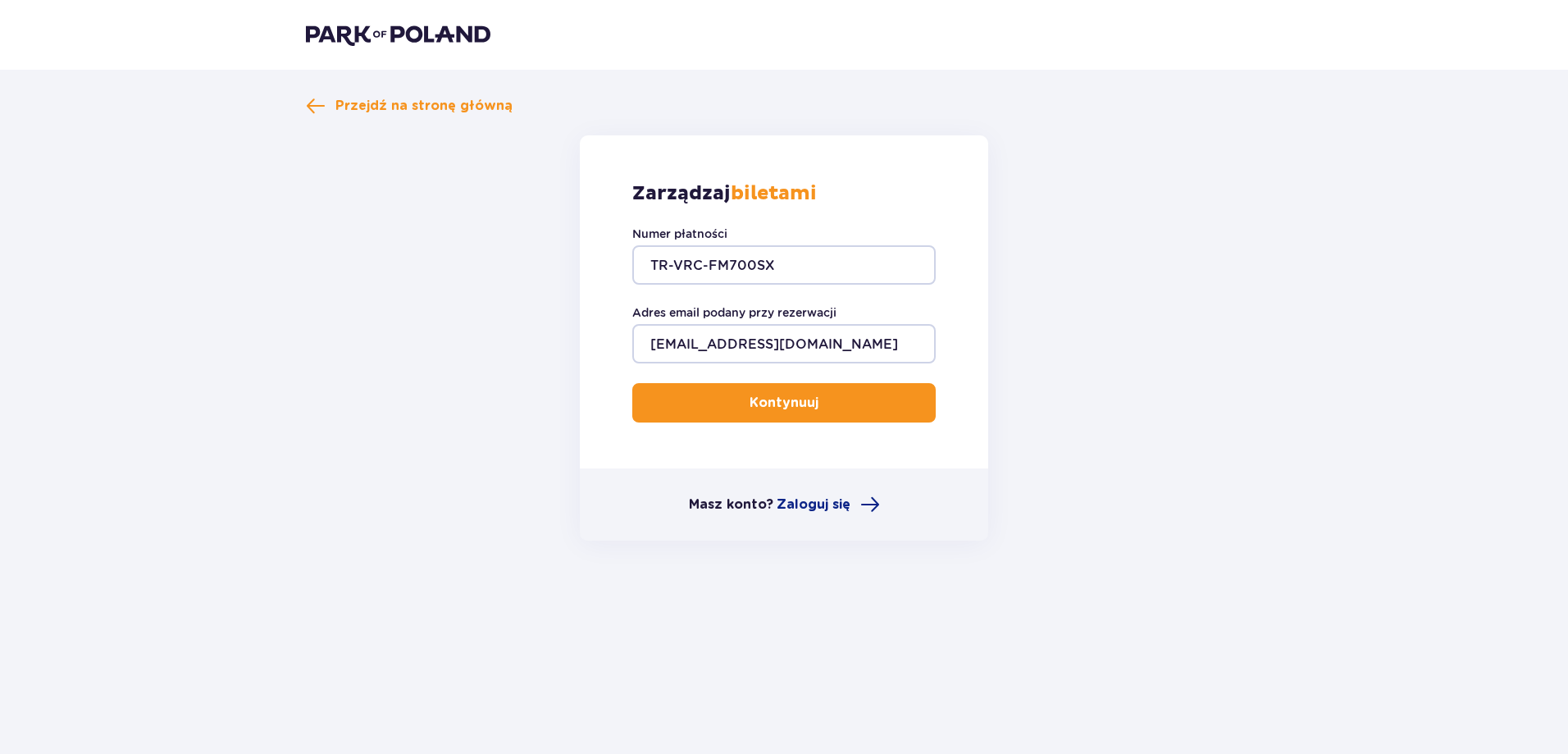
click at [759, 398] on p "Kontynuuj" at bounding box center [783, 403] width 69 height 18
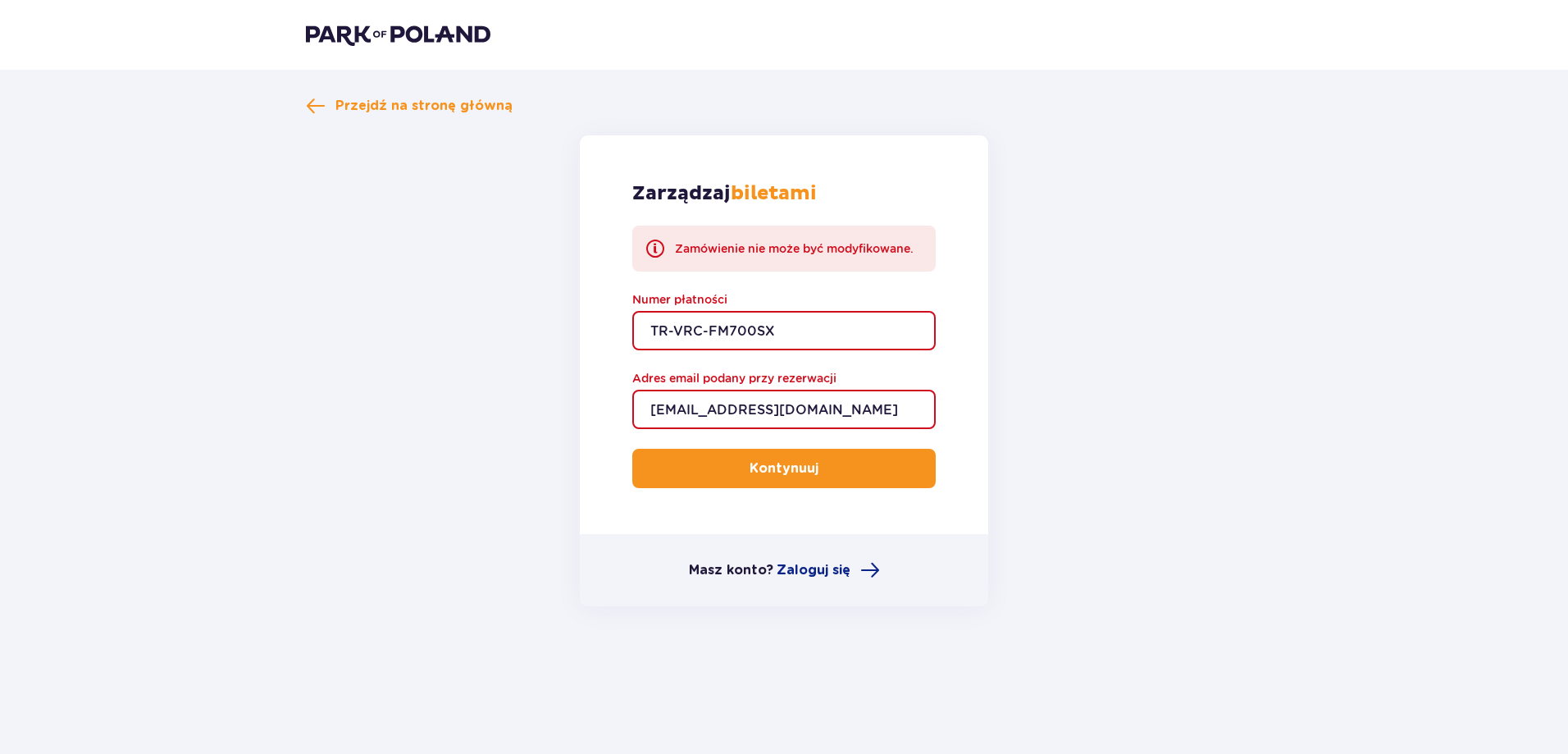
click at [825, 476] on span "submit" at bounding box center [821, 467] width 19 height 19
